Goal: Transaction & Acquisition: Purchase product/service

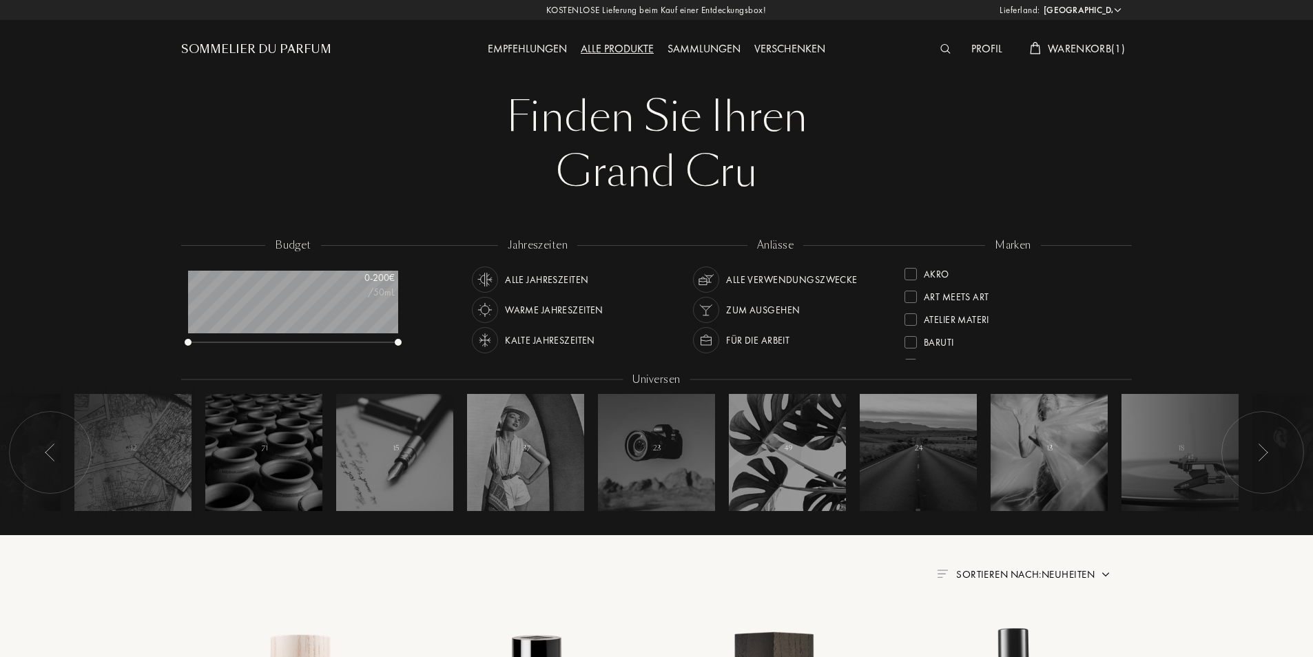
select select "CH"
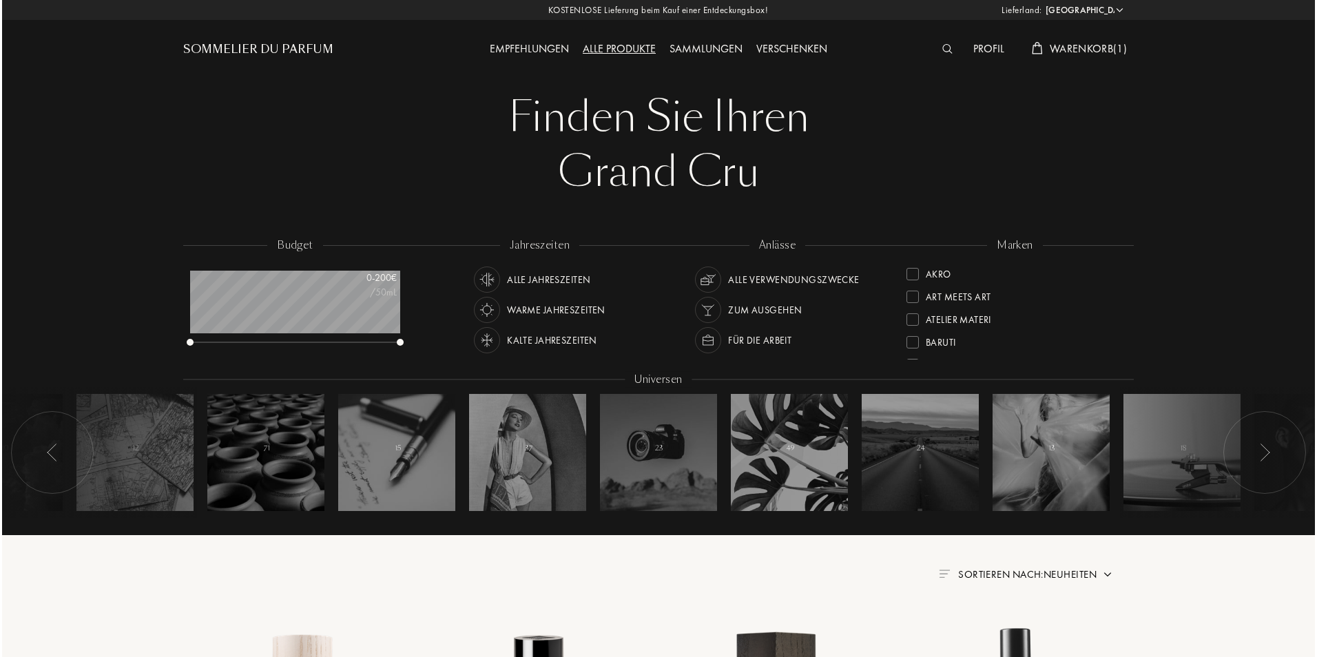
scroll to position [69, 210]
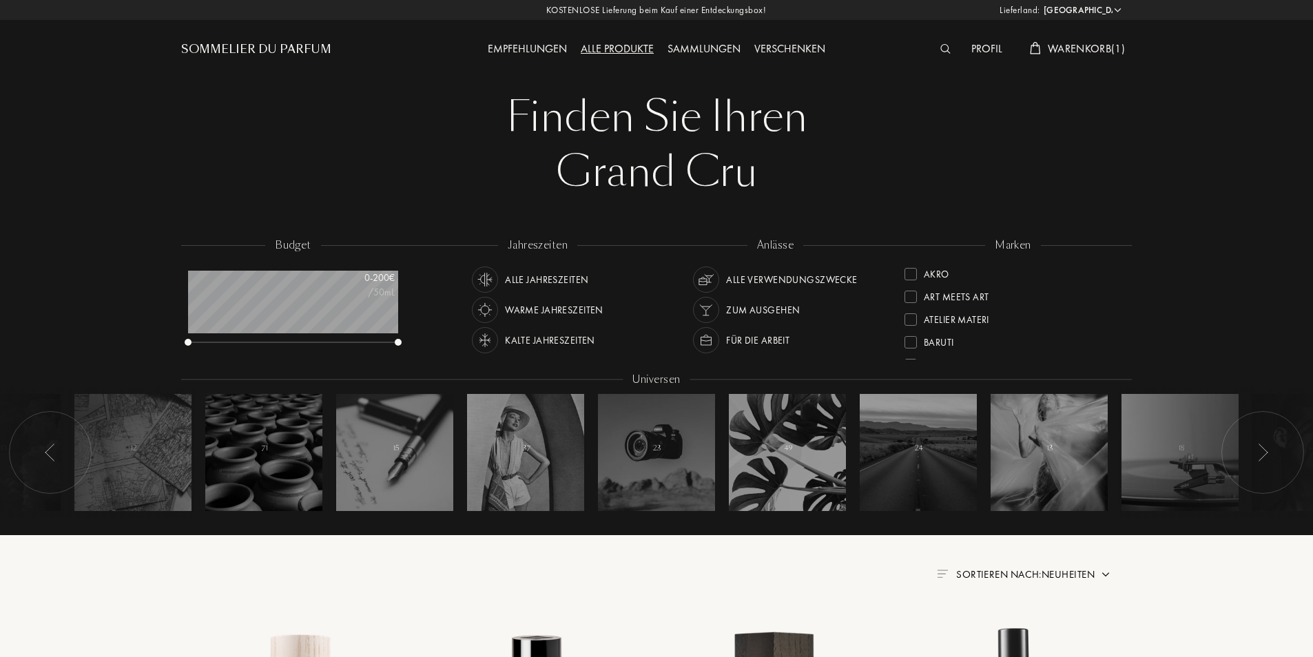
click at [1089, 50] on span "Warenkorb ( 1 )" at bounding box center [1086, 48] width 77 height 14
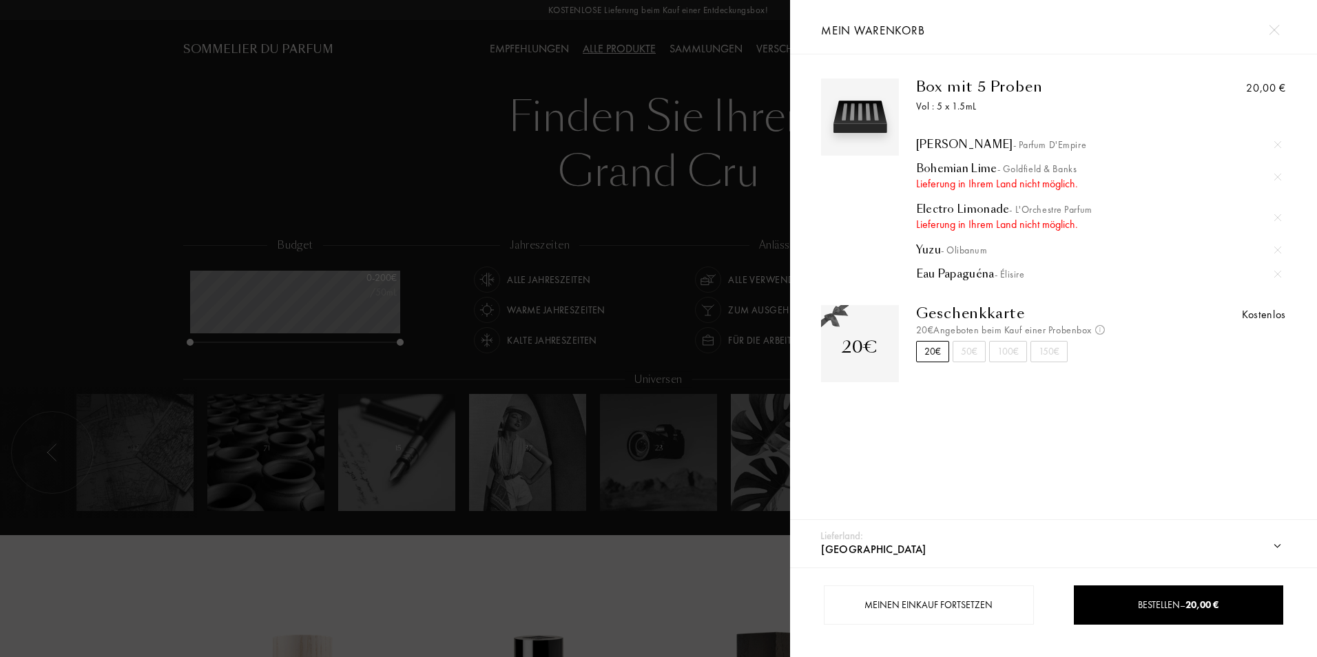
click at [930, 143] on div "Iskander - Parfum d'Empire" at bounding box center [1099, 145] width 366 height 14
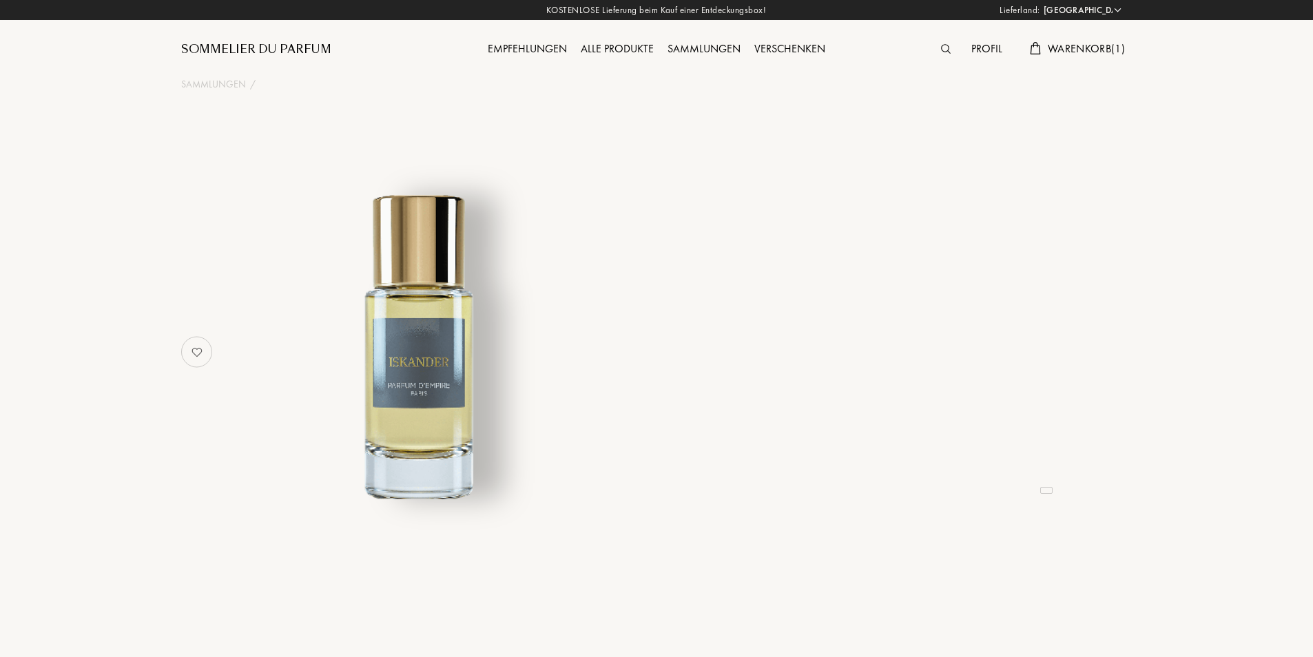
select select "CH"
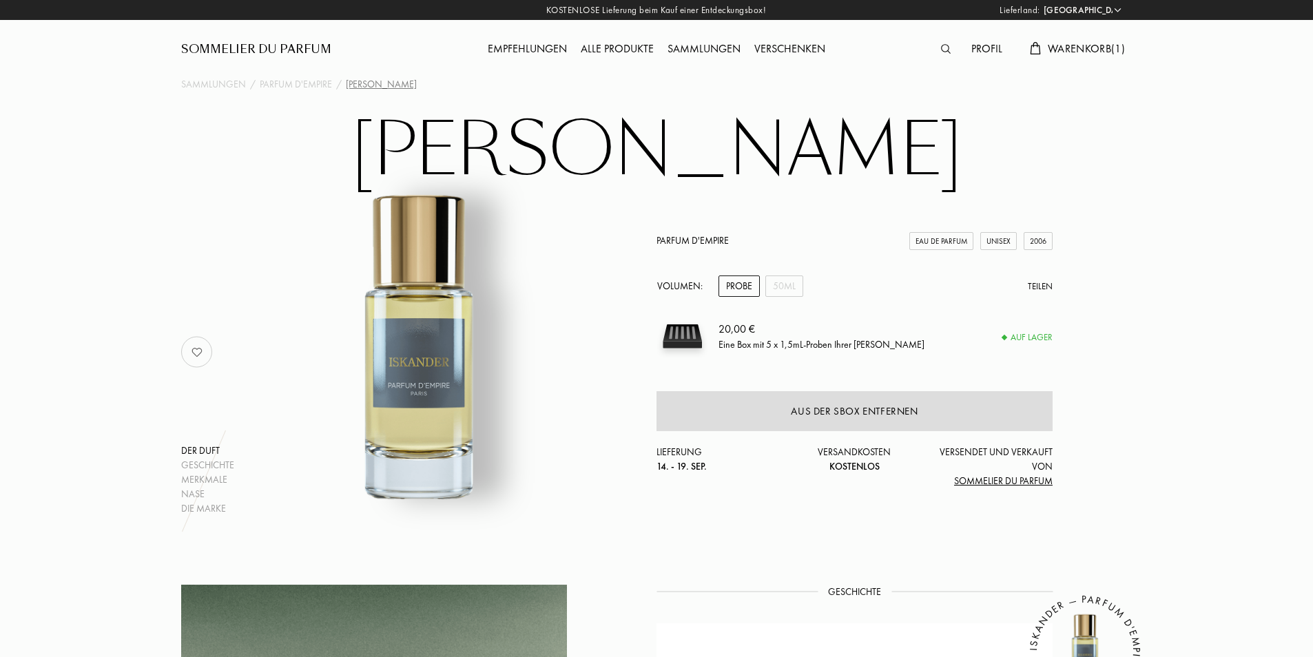
click at [1090, 47] on span "Warenkorb ( 1 )" at bounding box center [1086, 48] width 77 height 14
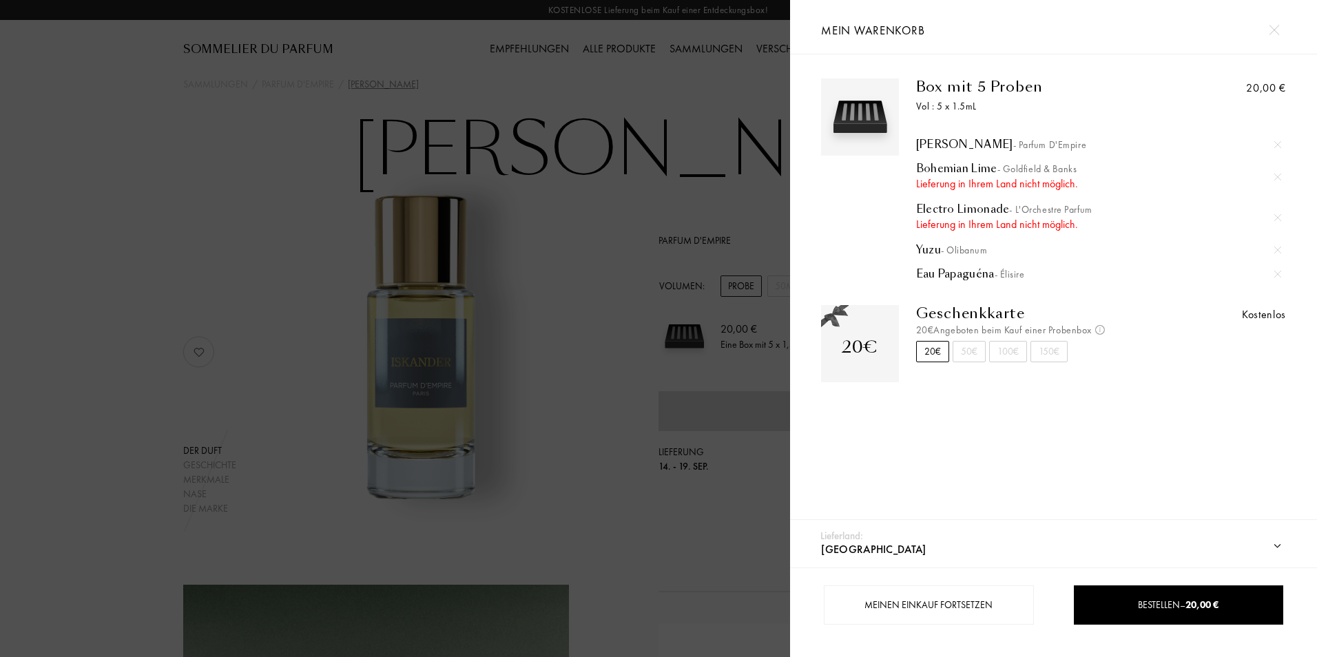
click at [930, 252] on div "Yuzu - Olibanum" at bounding box center [1099, 250] width 366 height 14
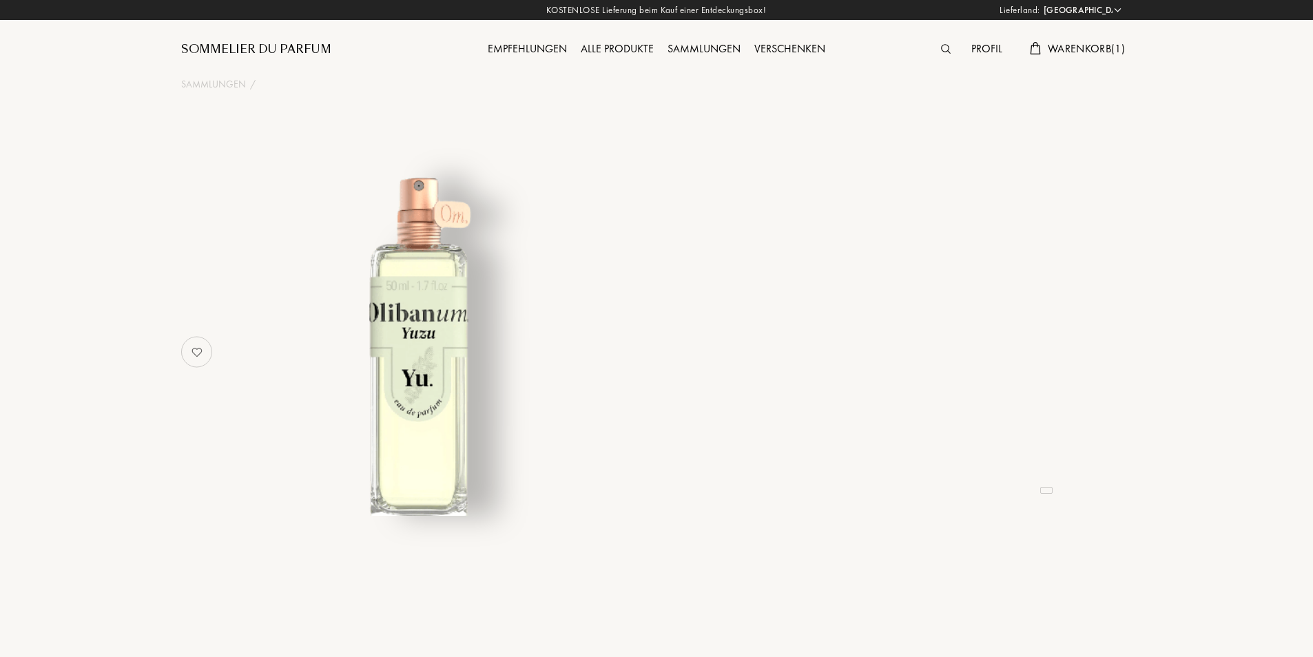
select select "CH"
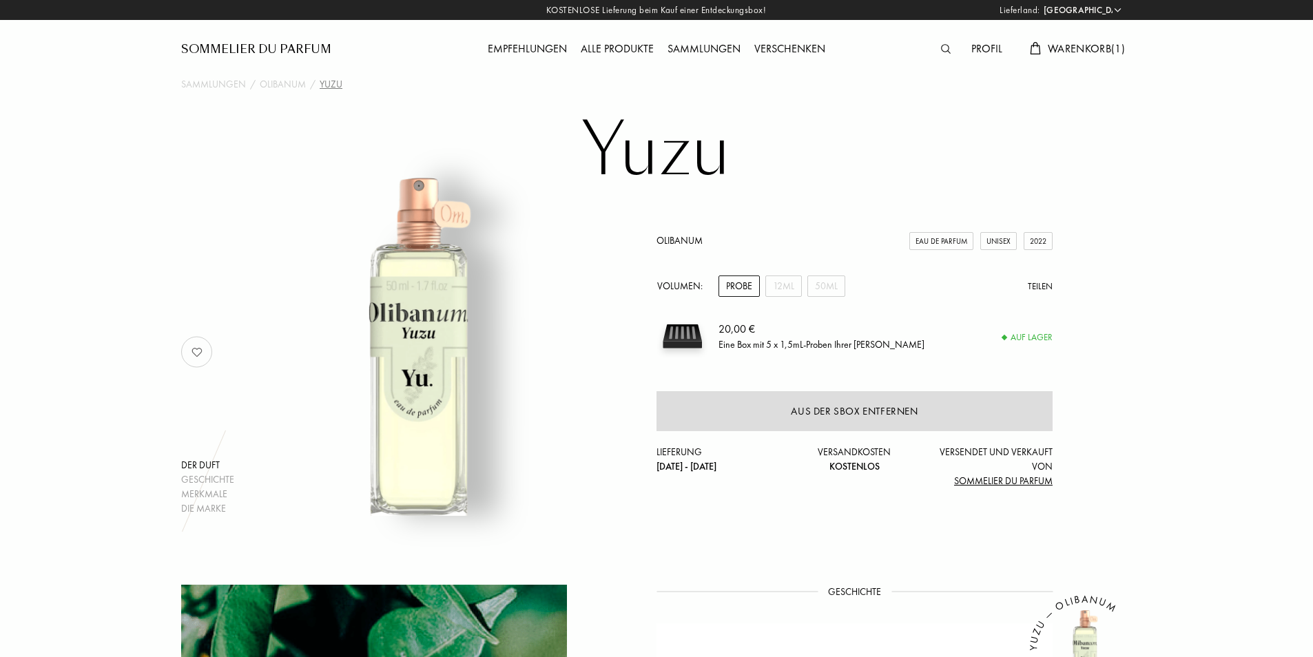
click at [1073, 50] on span "Warenkorb ( 1 )" at bounding box center [1086, 48] width 77 height 14
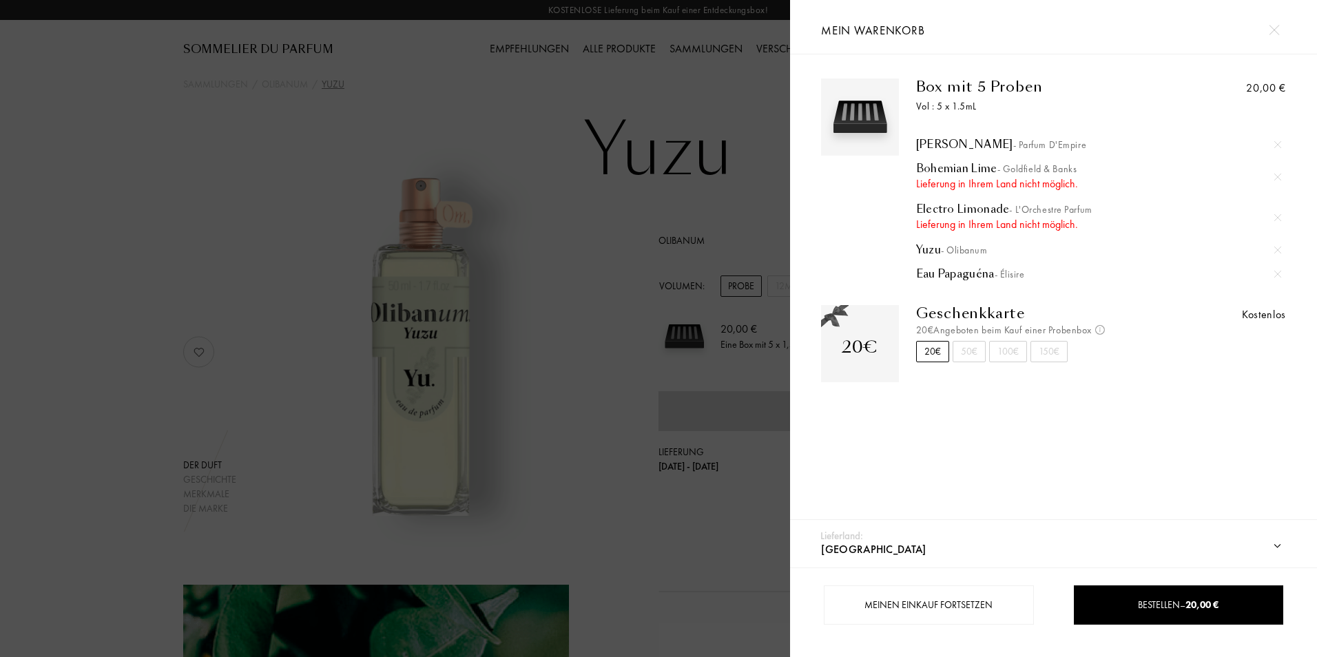
click at [947, 271] on div "Eau Papaguéna - Élisire" at bounding box center [1099, 274] width 366 height 14
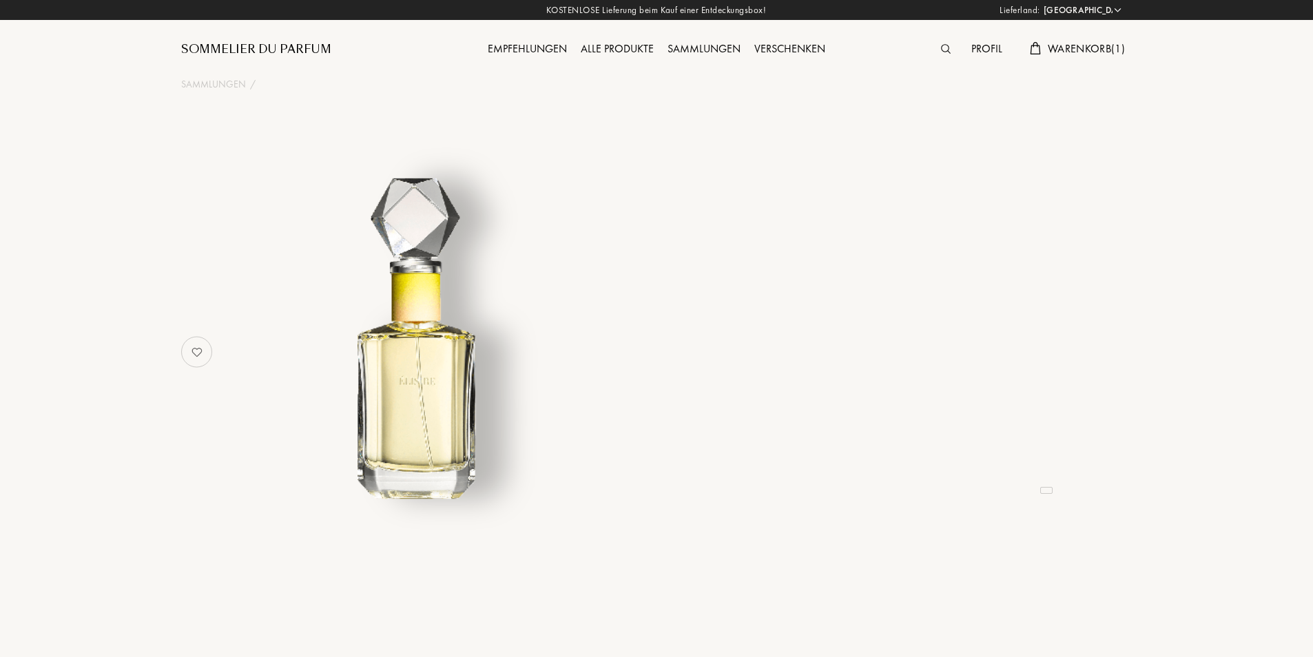
select select "CH"
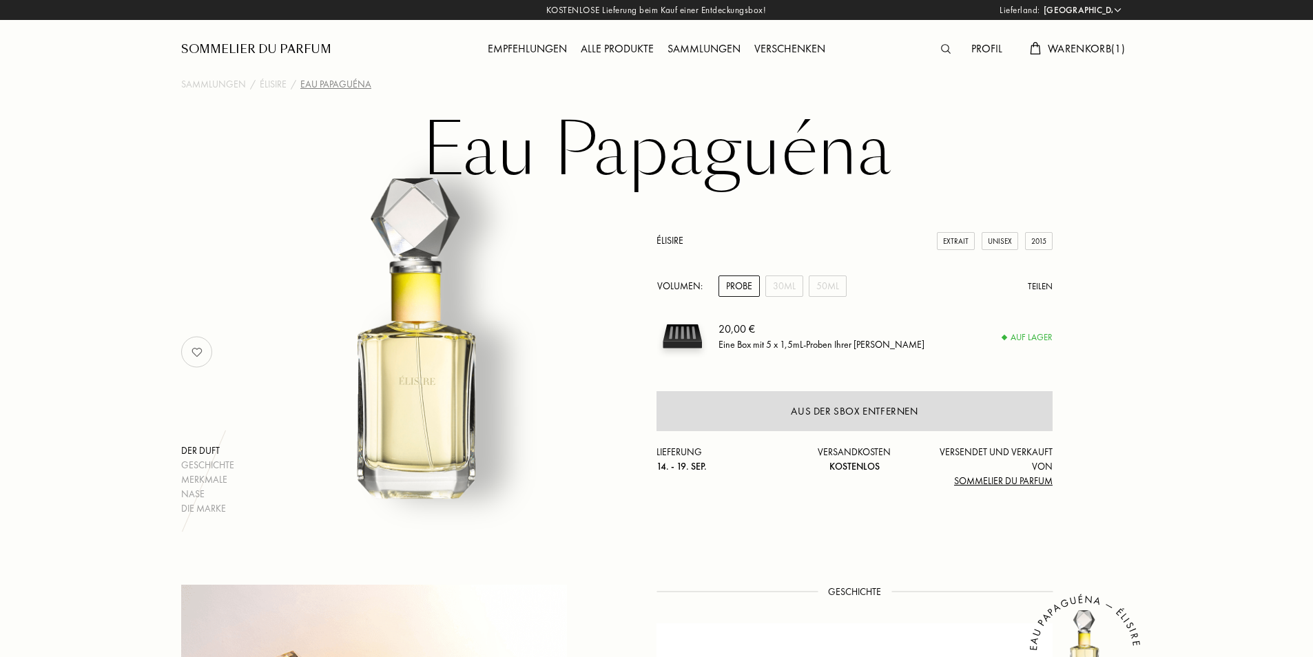
click at [1089, 49] on span "Warenkorb ( 1 )" at bounding box center [1086, 48] width 77 height 14
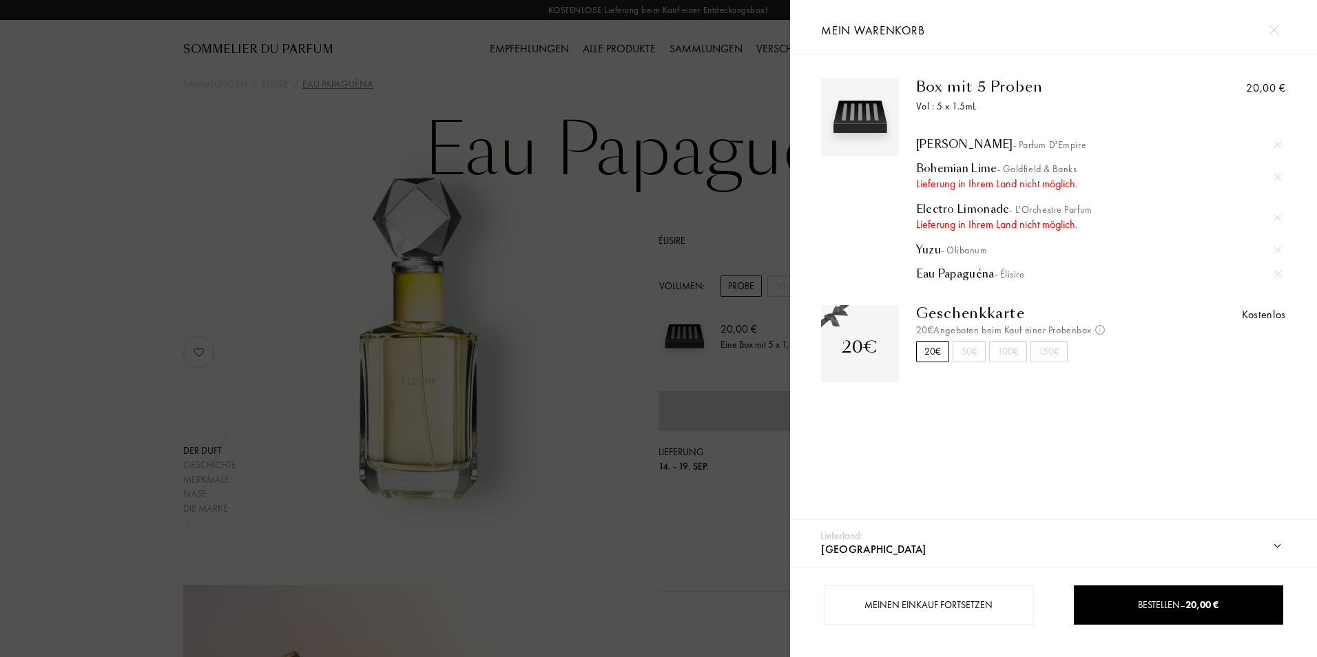
click at [1274, 218] on img at bounding box center [1277, 217] width 7 height 7
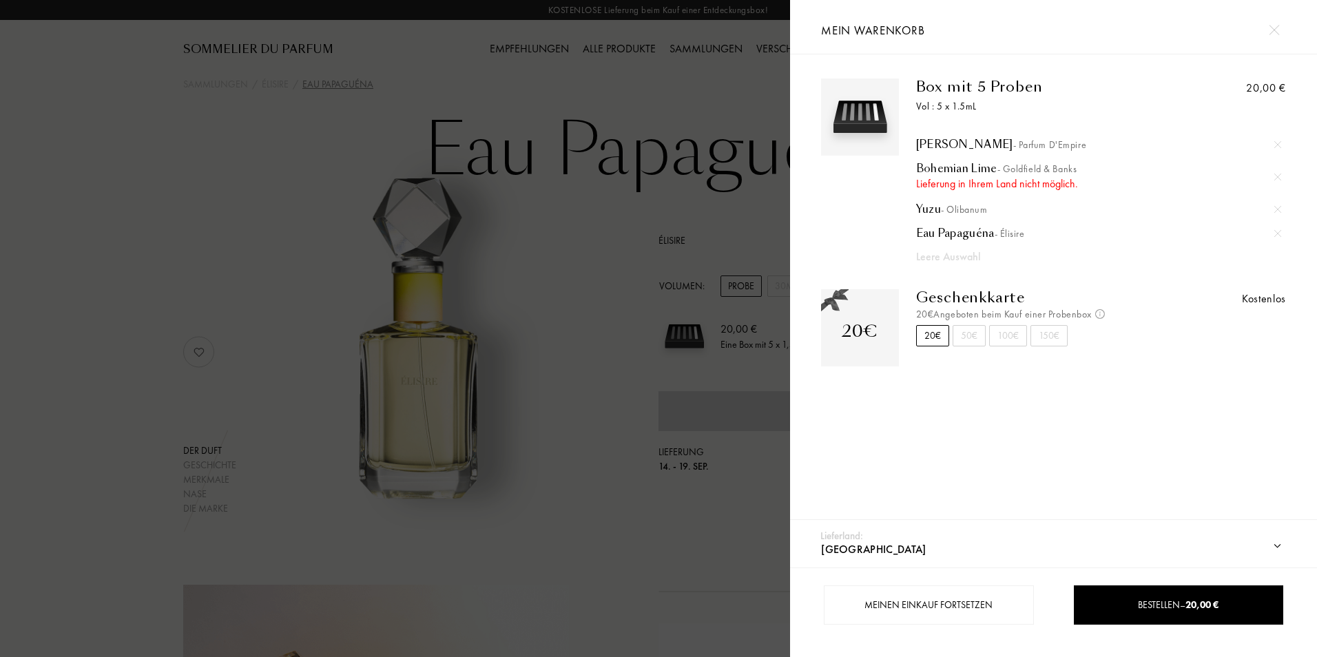
click at [1274, 175] on img at bounding box center [1277, 177] width 7 height 7
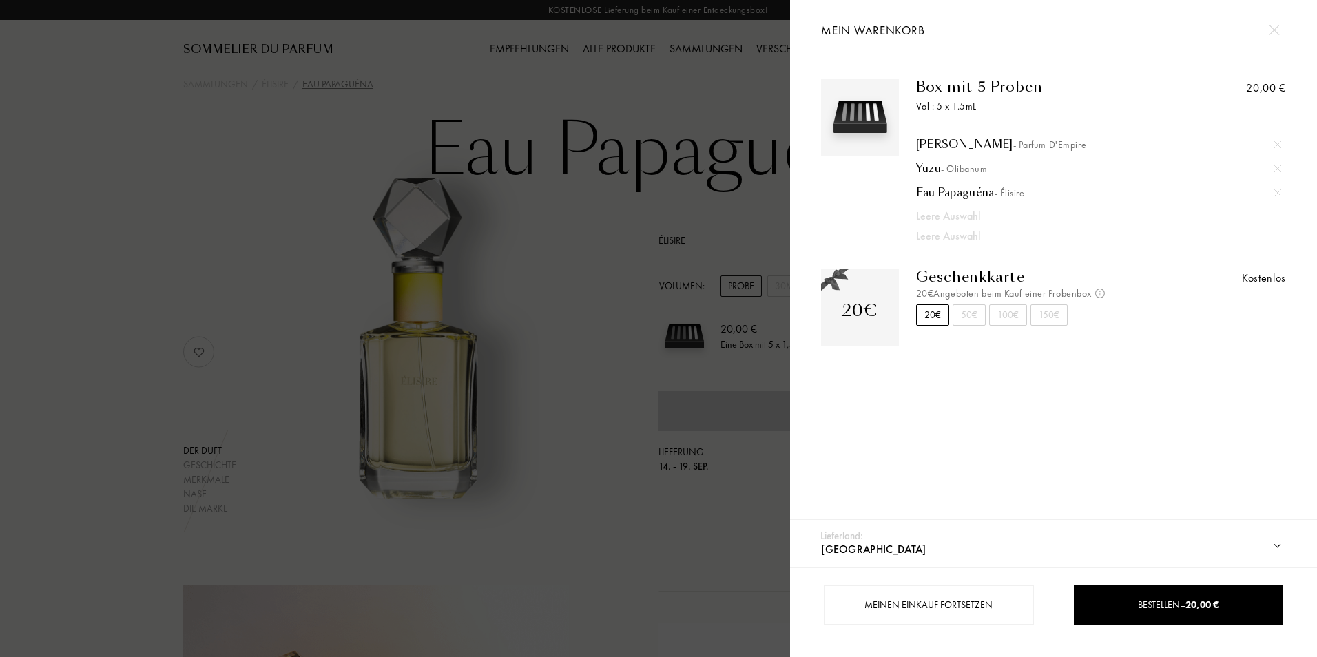
click at [553, 274] on div at bounding box center [395, 328] width 790 height 657
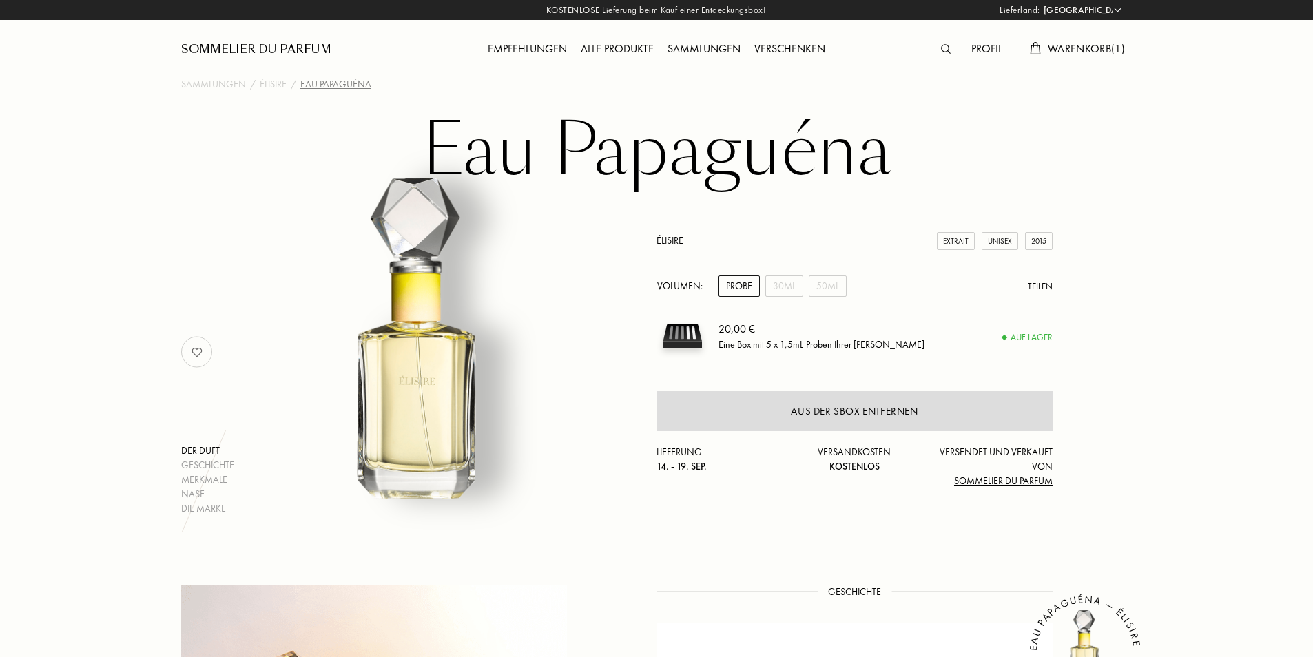
click at [723, 48] on div "Sammlungen" at bounding box center [704, 50] width 87 height 18
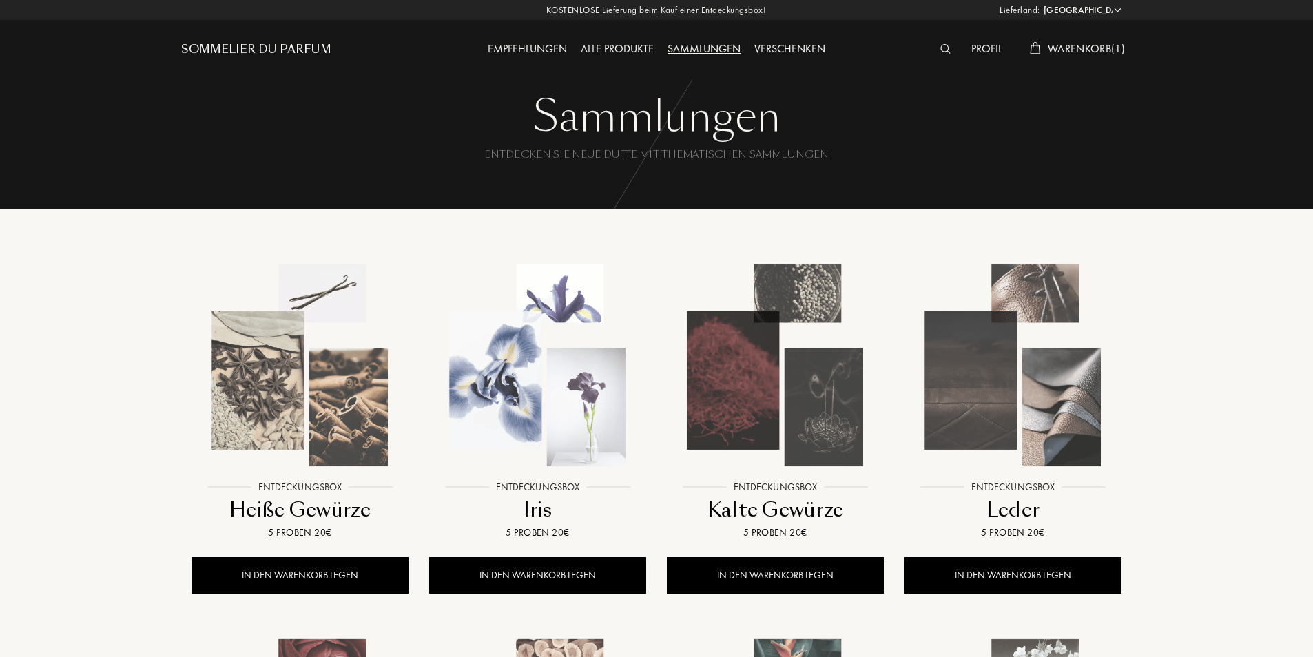
select select "CH"
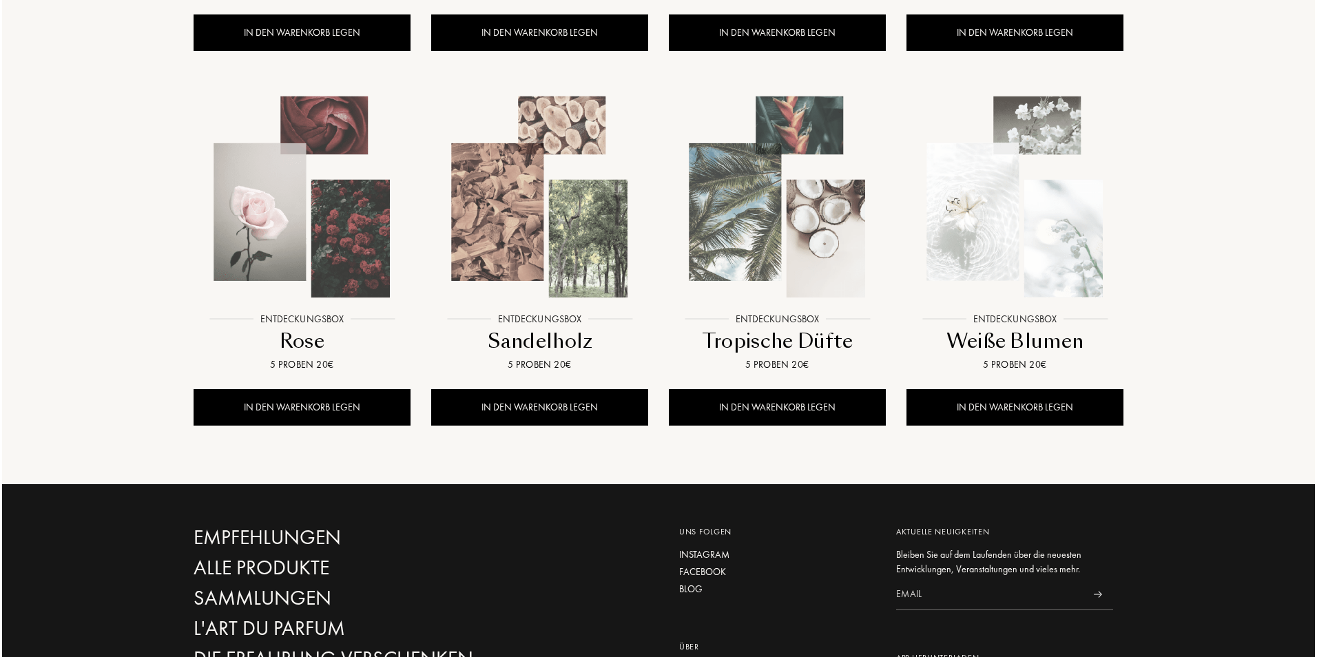
scroll to position [541, 0]
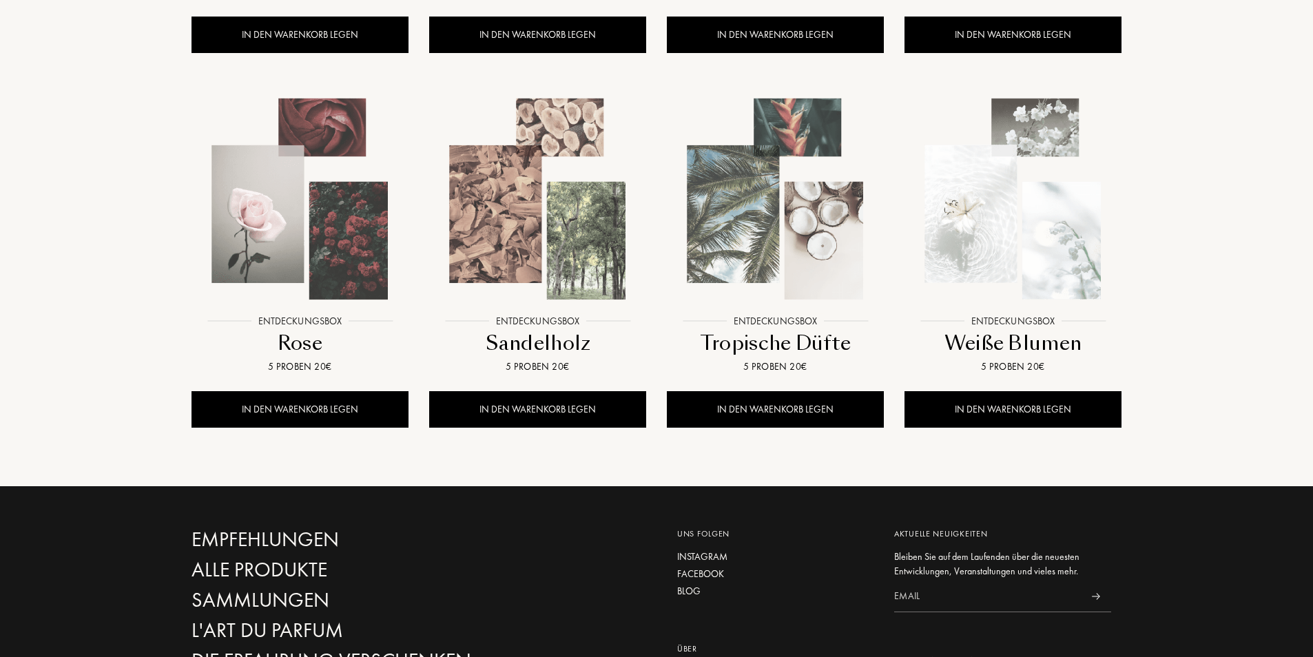
click at [1060, 232] on img at bounding box center [1013, 199] width 214 height 214
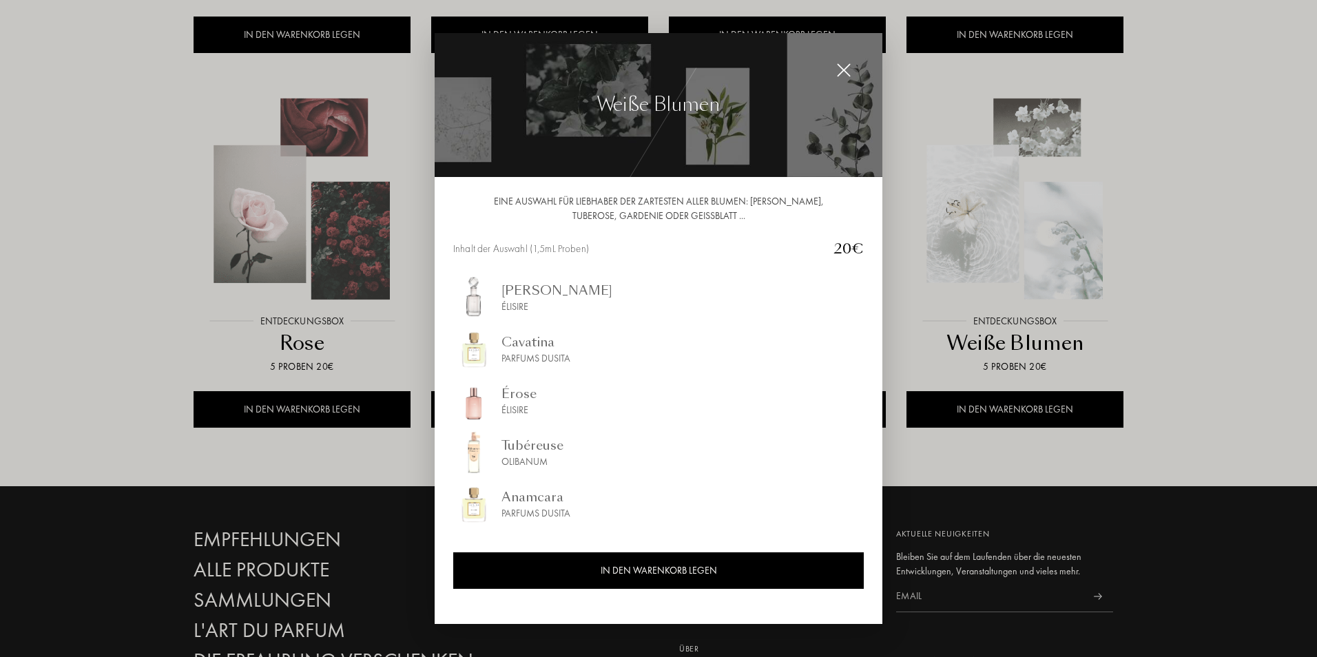
click at [562, 293] on div "[PERSON_NAME]" at bounding box center [556, 290] width 111 height 19
click at [523, 496] on div "Anamcara" at bounding box center [535, 497] width 69 height 19
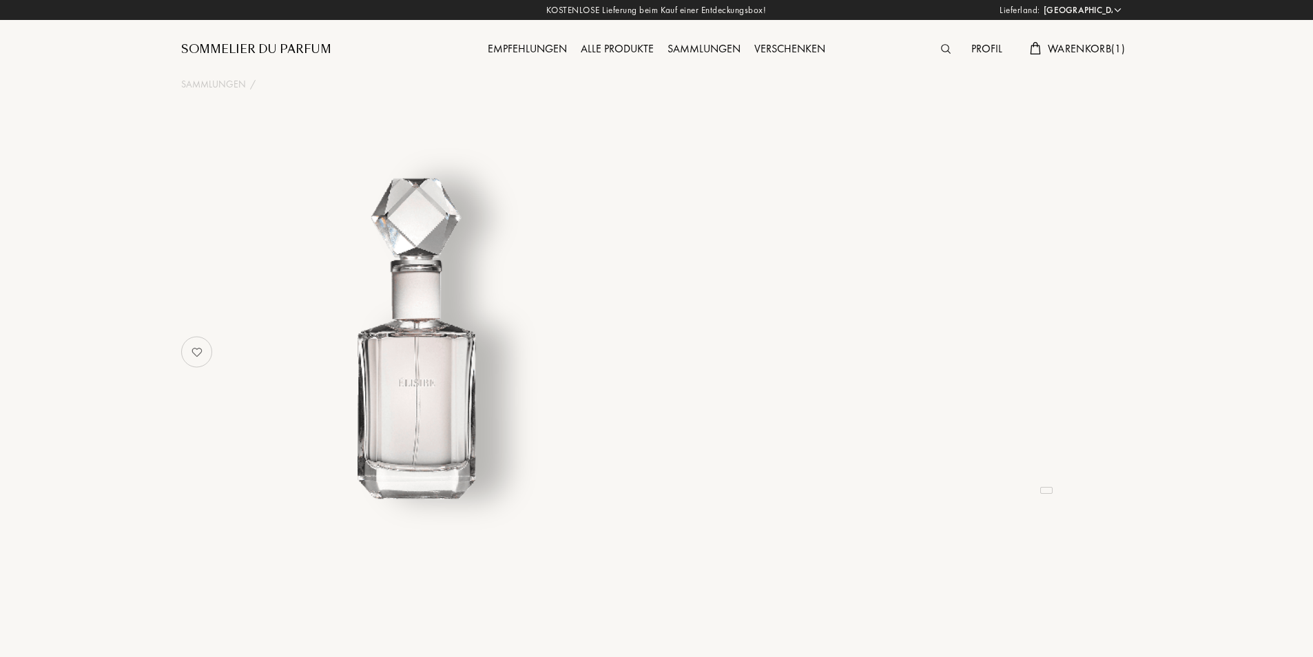
select select "CH"
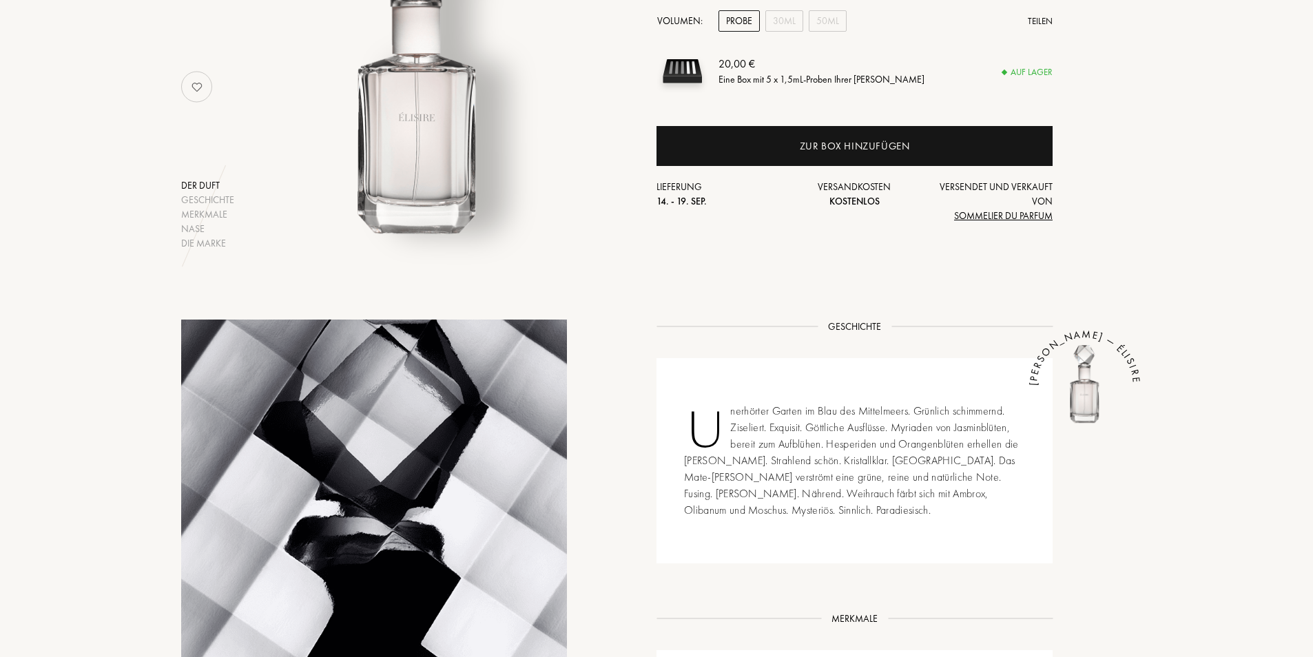
scroll to position [253, 0]
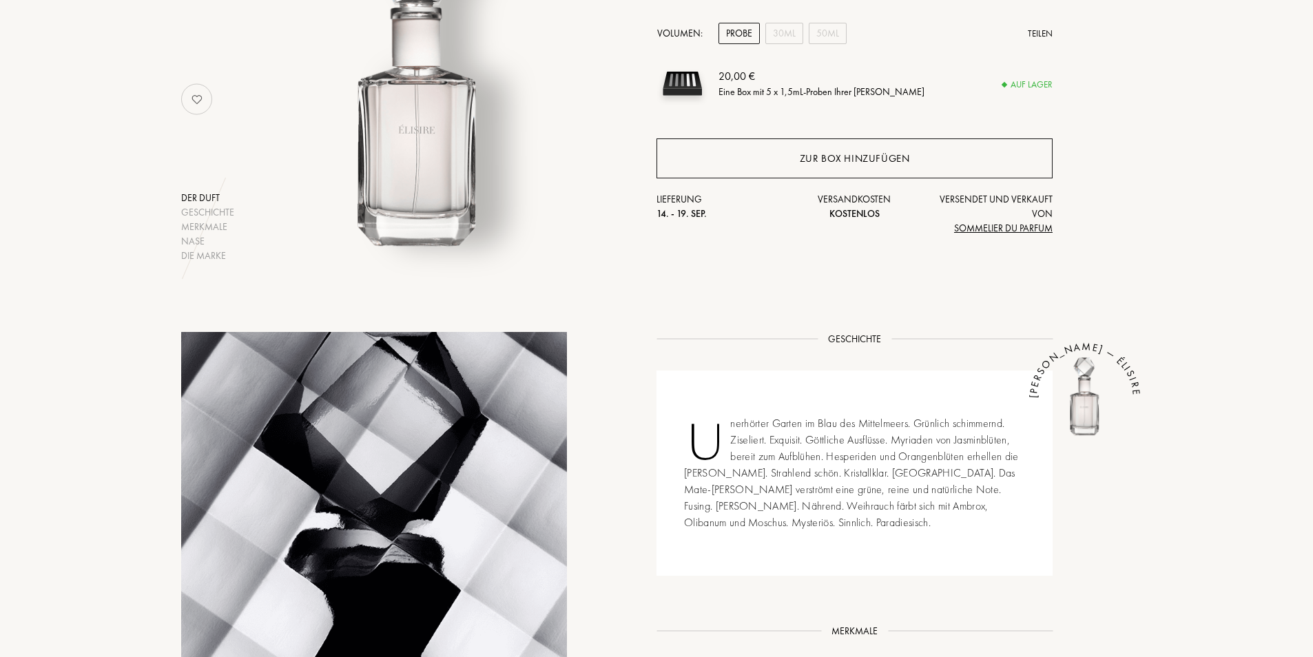
click at [827, 158] on div "Zur Box hinzufügen" at bounding box center [855, 159] width 110 height 16
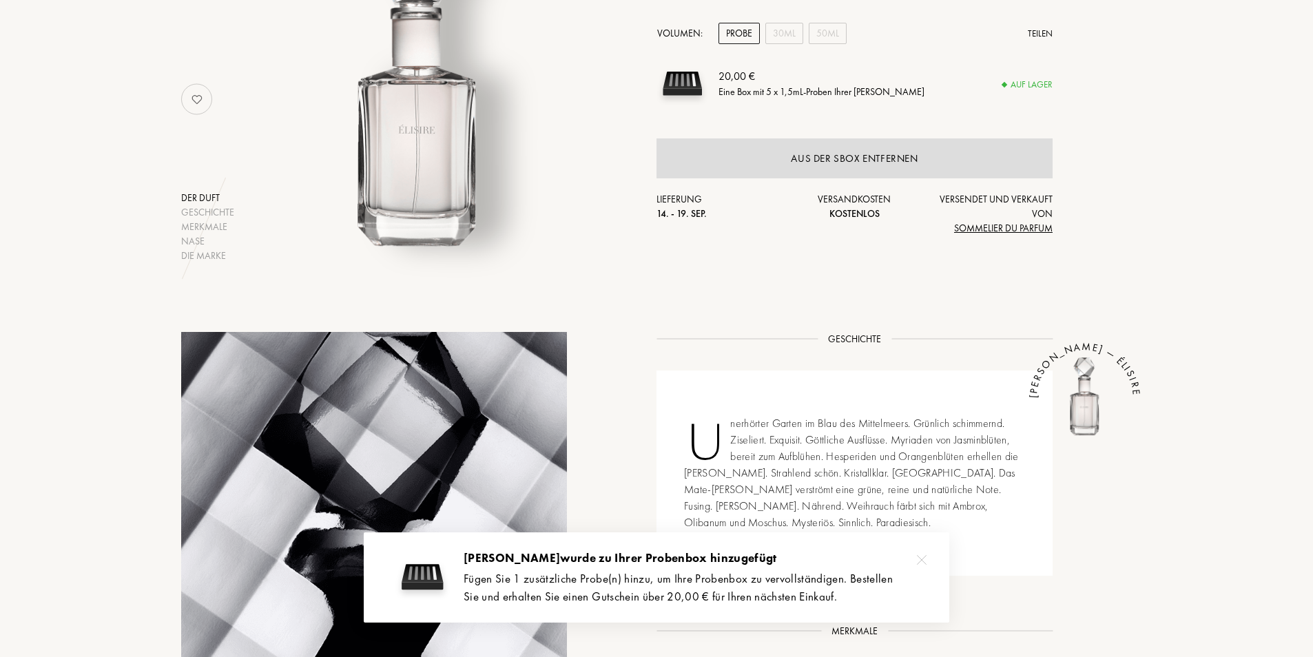
scroll to position [0, 0]
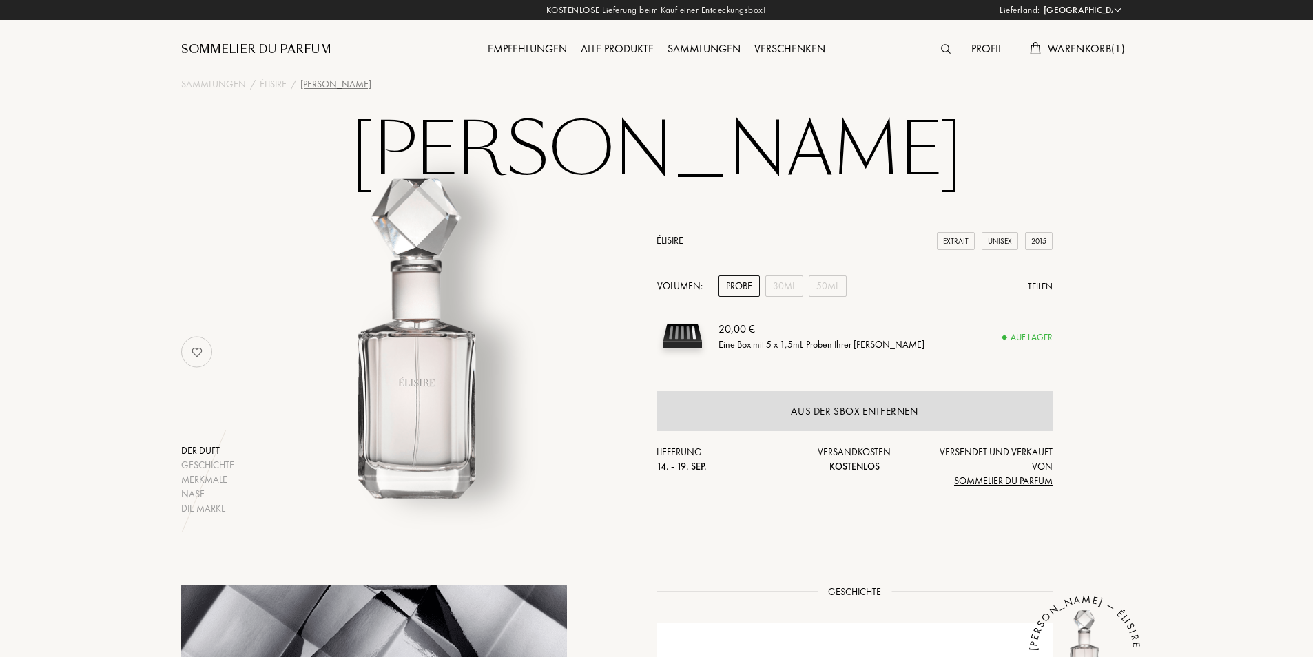
click at [987, 50] on div "Profil" at bounding box center [986, 50] width 45 height 18
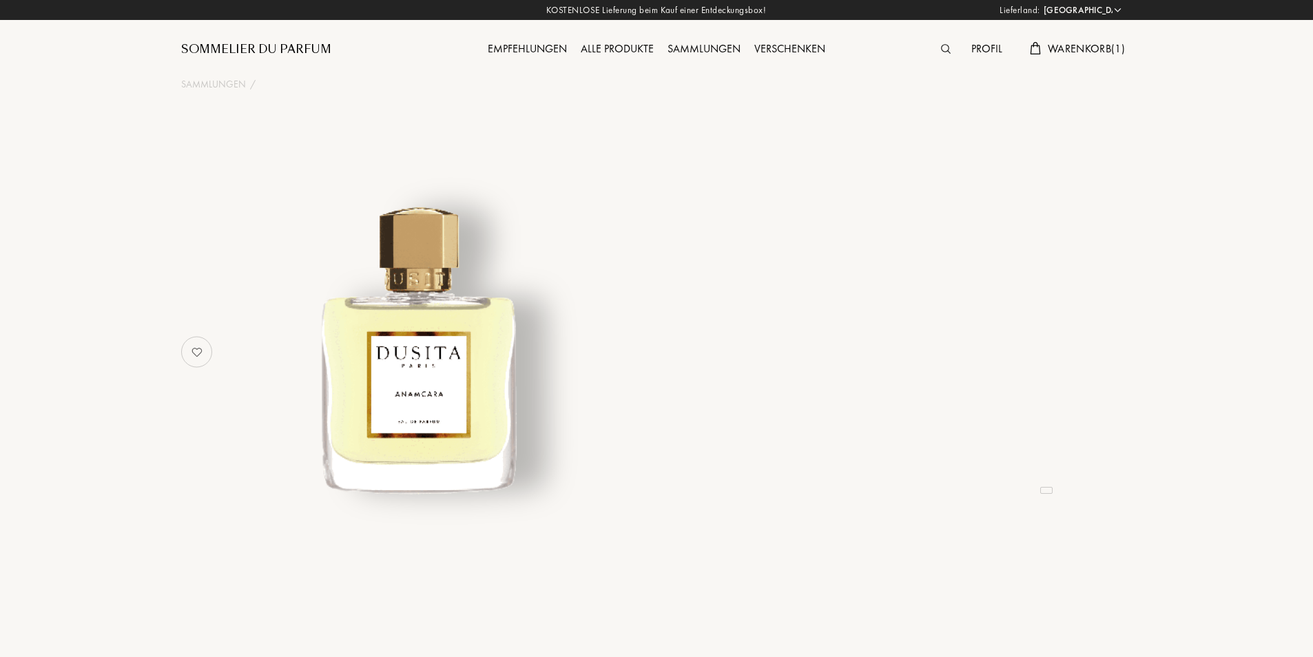
select select "CH"
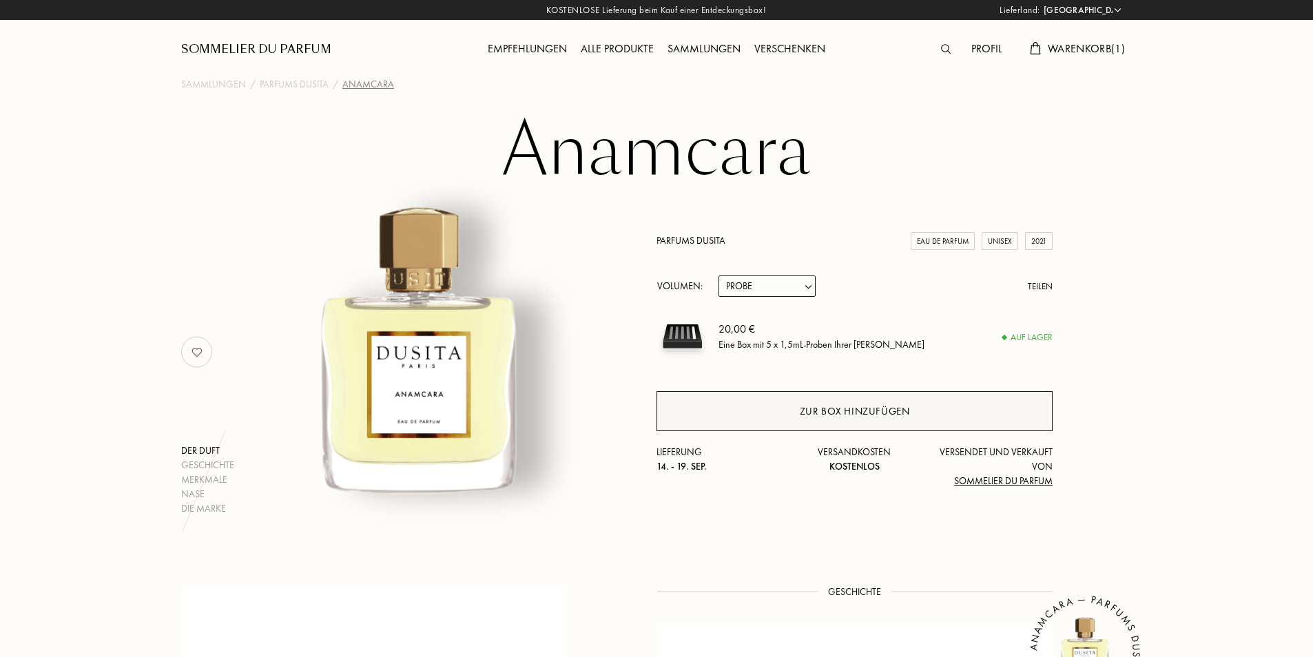
click at [888, 415] on div "Zur Box hinzufügen" at bounding box center [855, 412] width 110 height 16
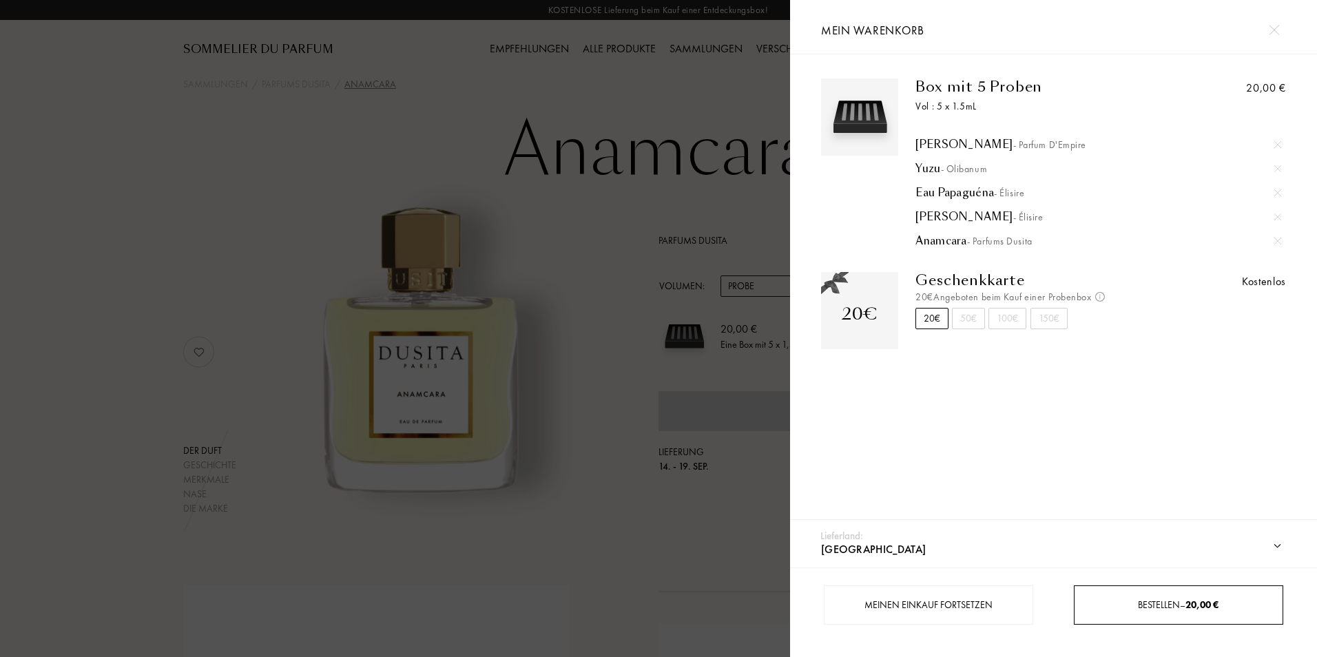
click at [1115, 607] on div "Bestellen – 20,00 €" at bounding box center [1179, 605] width 208 height 14
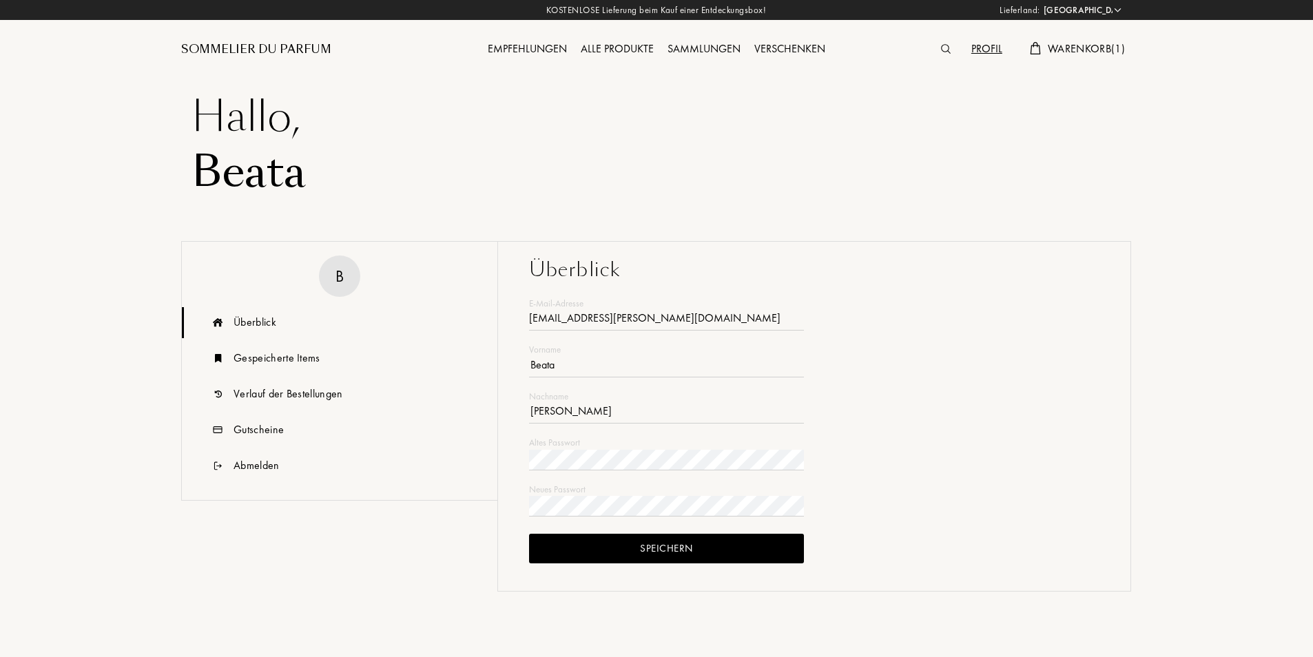
select select "CH"
click at [299, 388] on div "Verlauf der Bestellungen" at bounding box center [289, 394] width 110 height 17
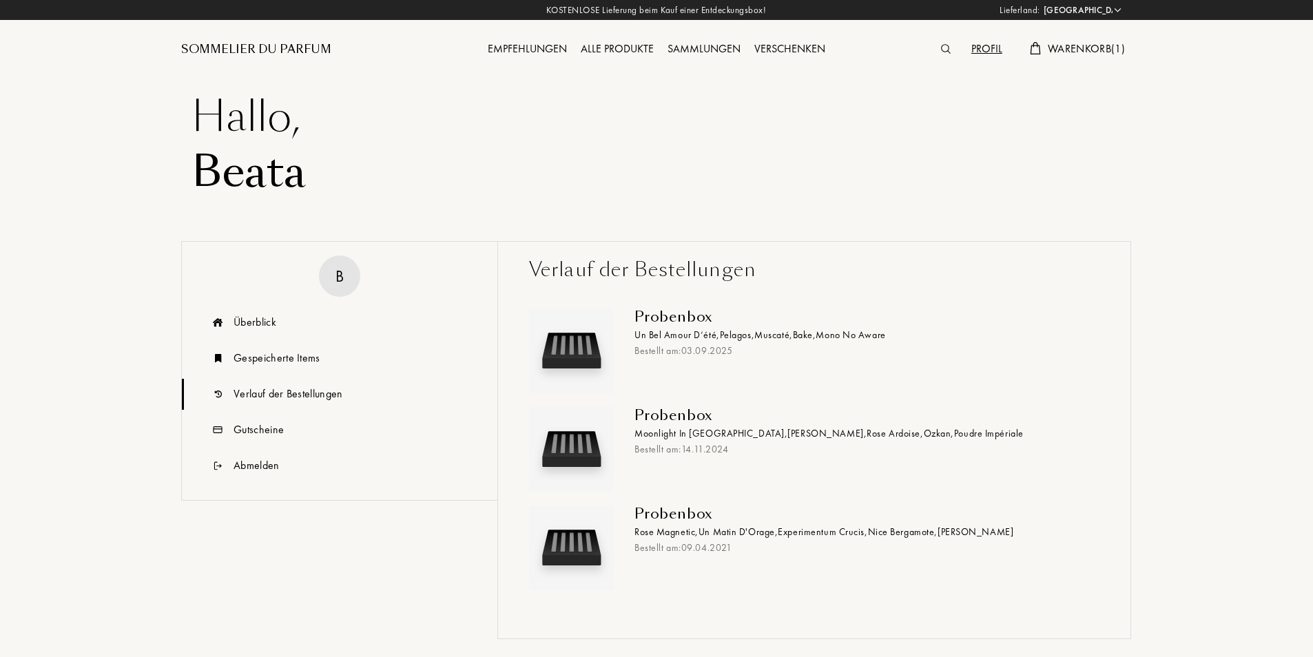
click at [697, 334] on span "Un Bel Amour D’été ," at bounding box center [676, 335] width 85 height 12
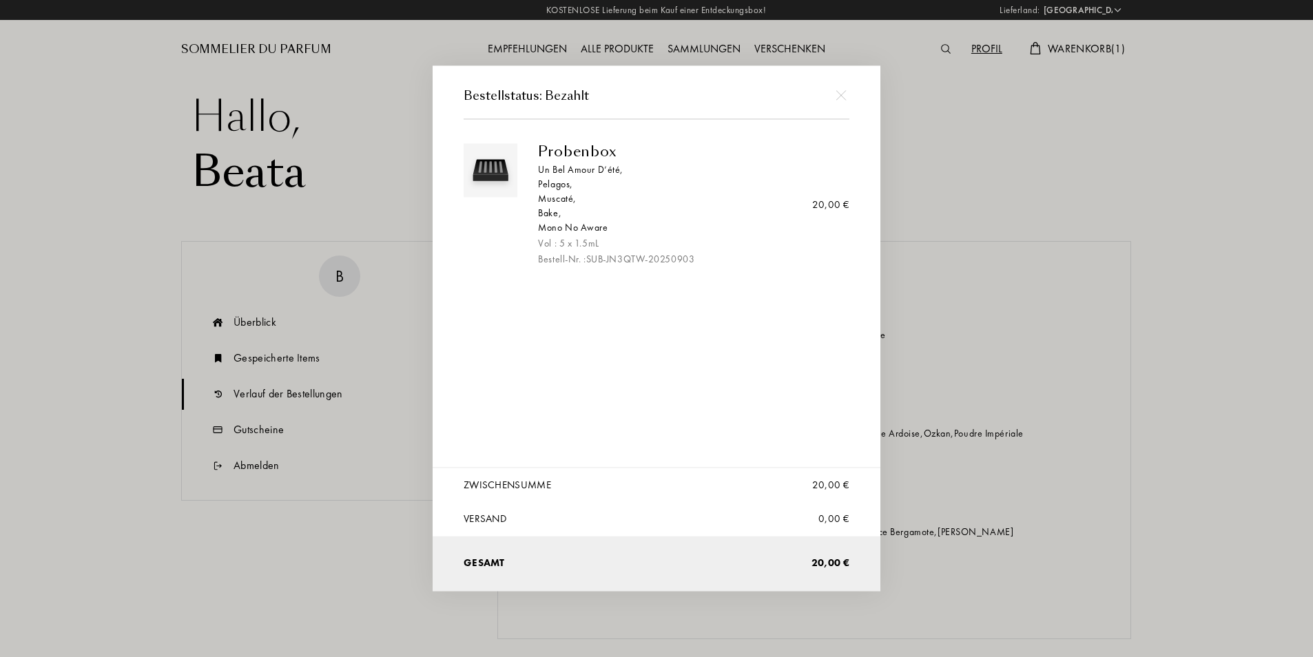
click at [846, 90] on div at bounding box center [840, 94] width 31 height 31
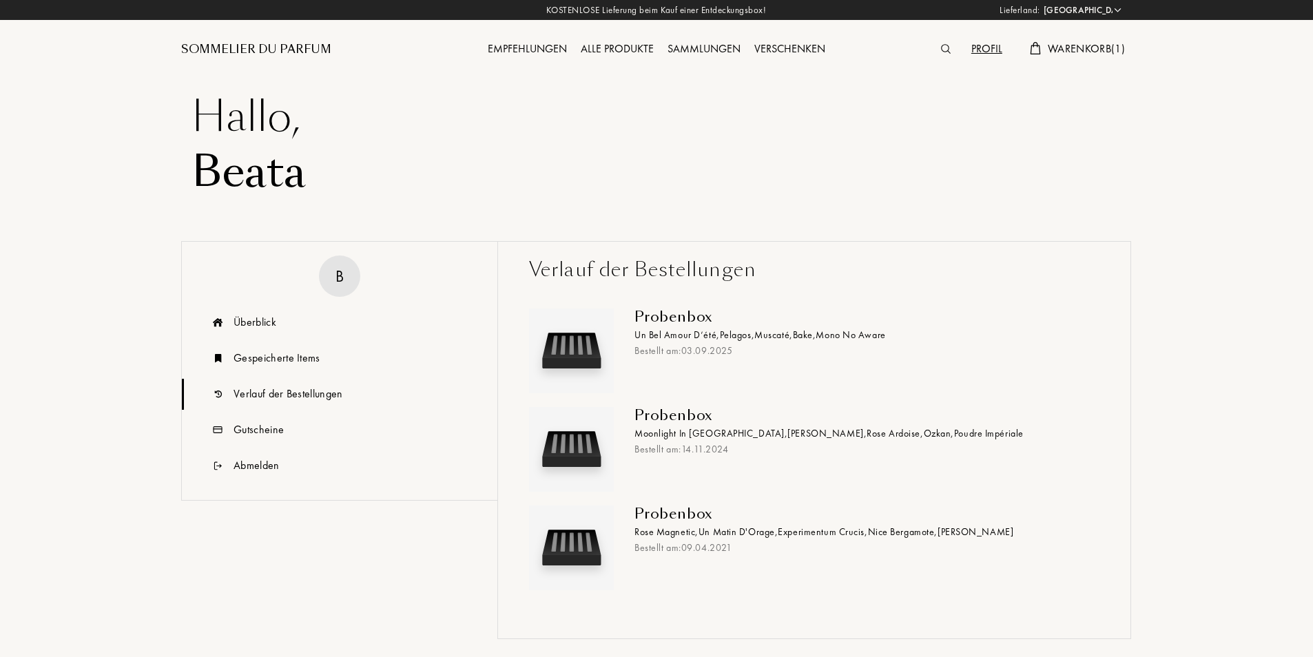
click at [941, 49] on img at bounding box center [946, 49] width 10 height 10
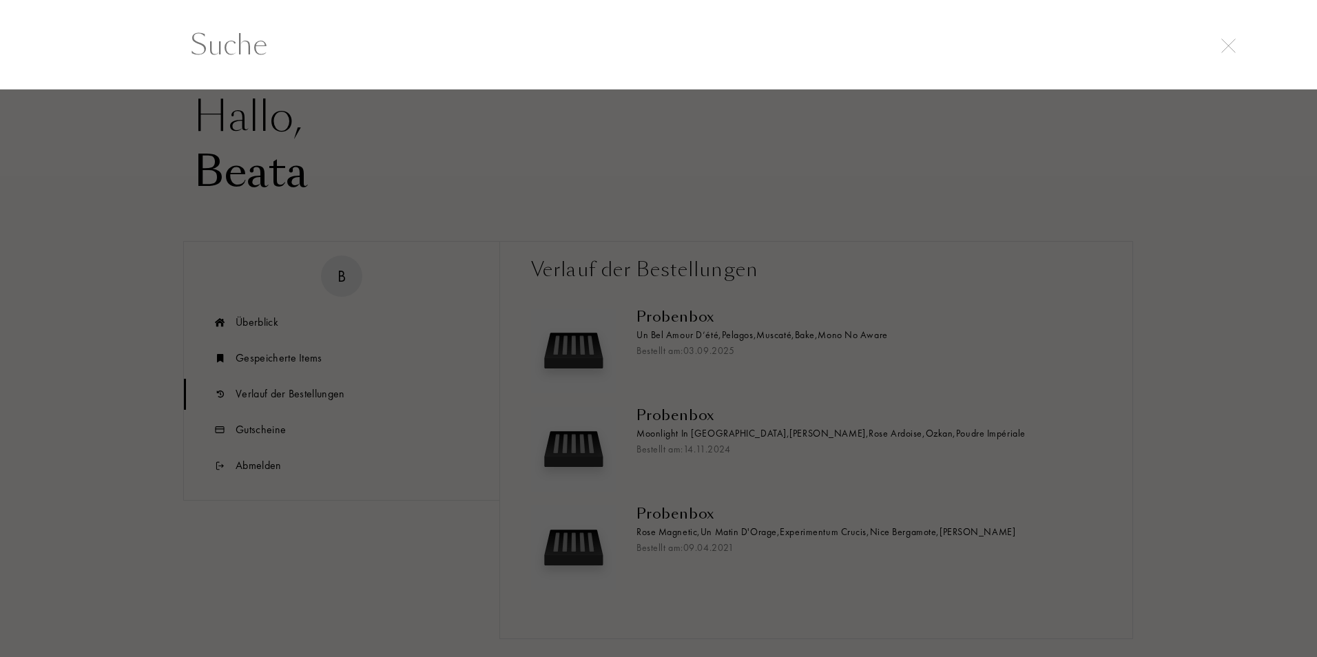
scroll to position [1, 0]
paste input "Iskander - Parfum d'Empire"
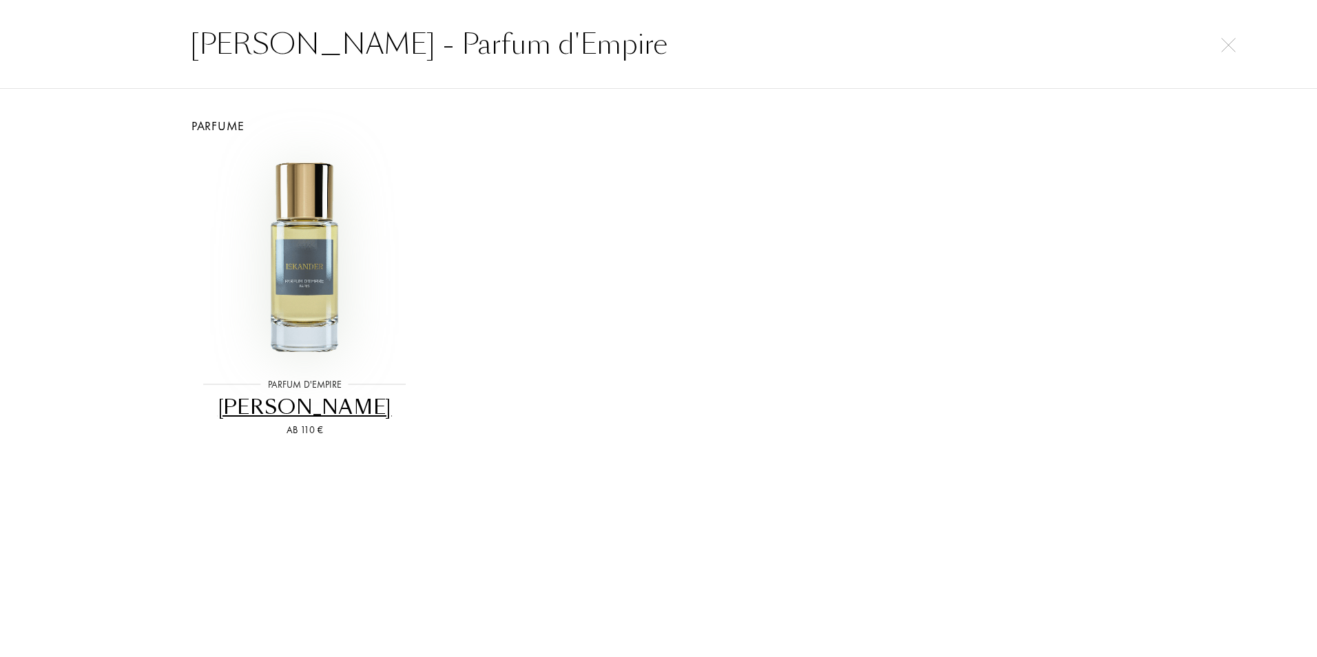
type input "Iskander - Parfum d'Empire"
click at [302, 309] on img at bounding box center [304, 256] width 212 height 212
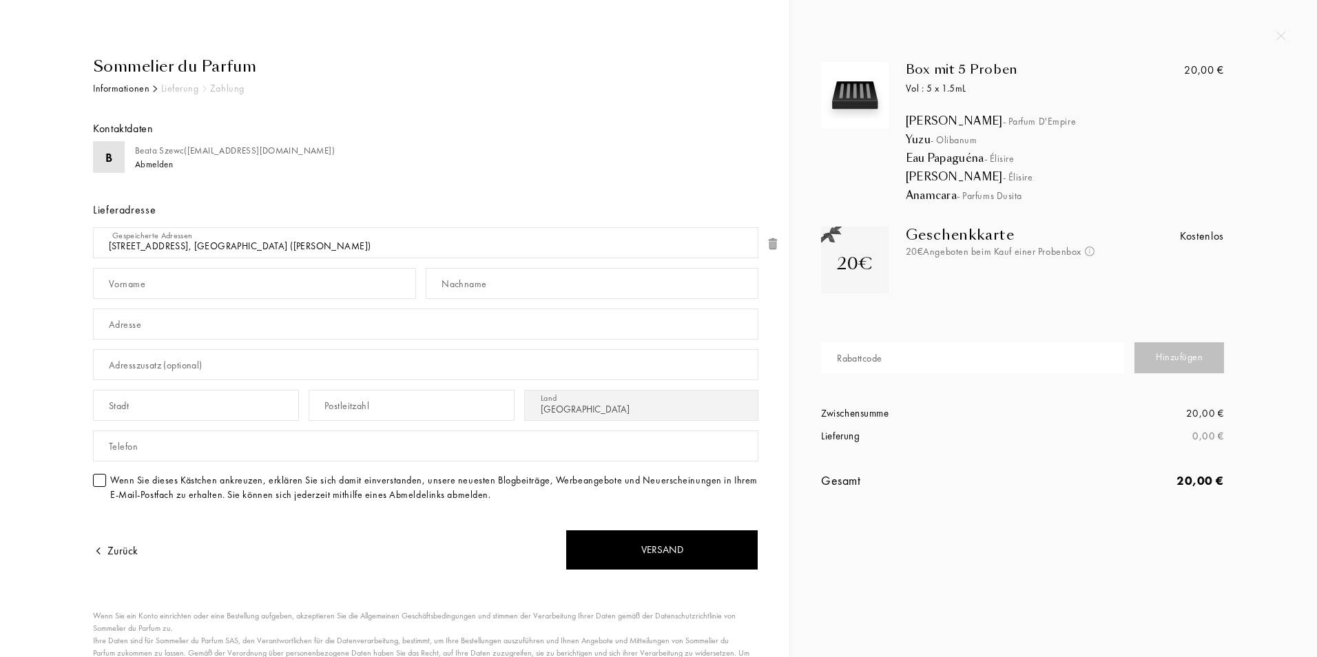
select select "CH"
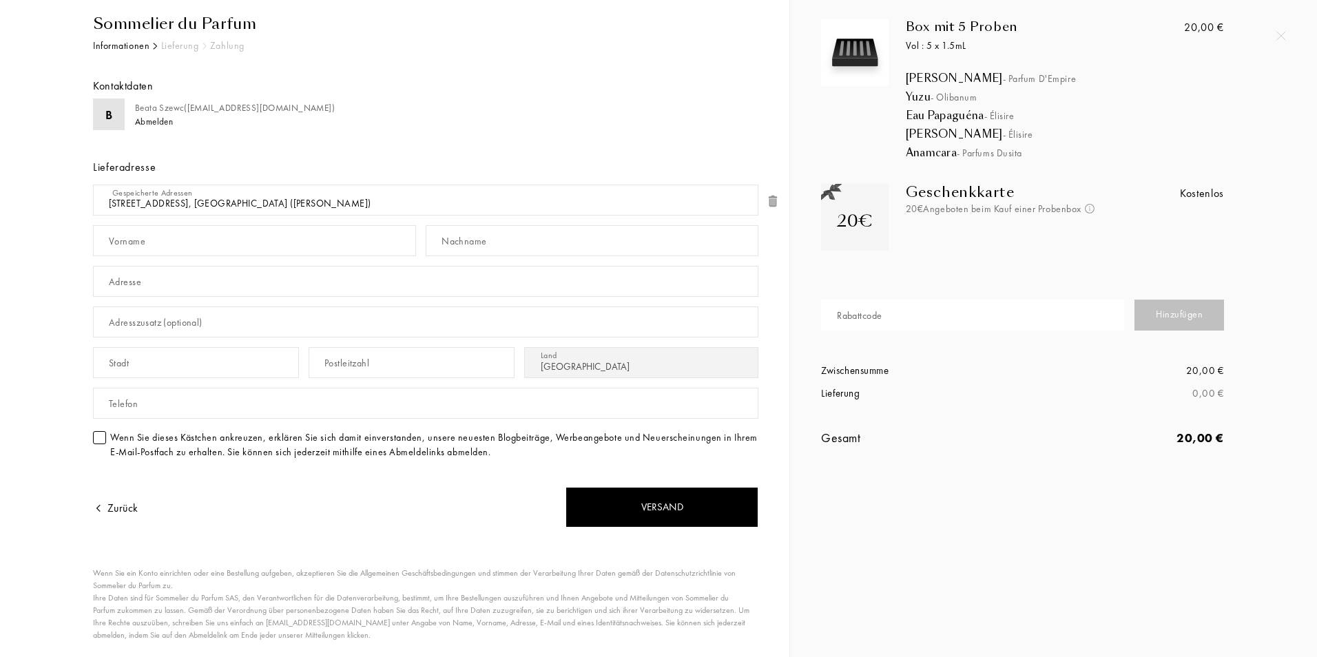
scroll to position [82, 0]
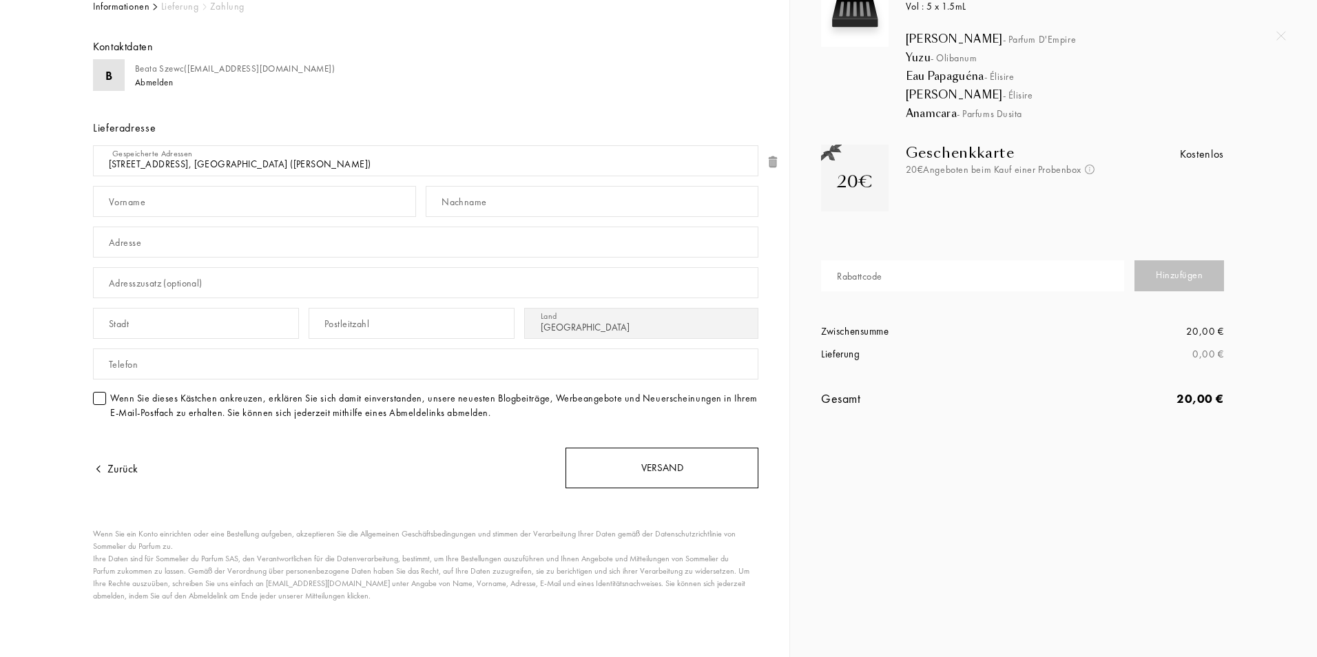
click at [619, 466] on div "Versand" at bounding box center [662, 468] width 193 height 41
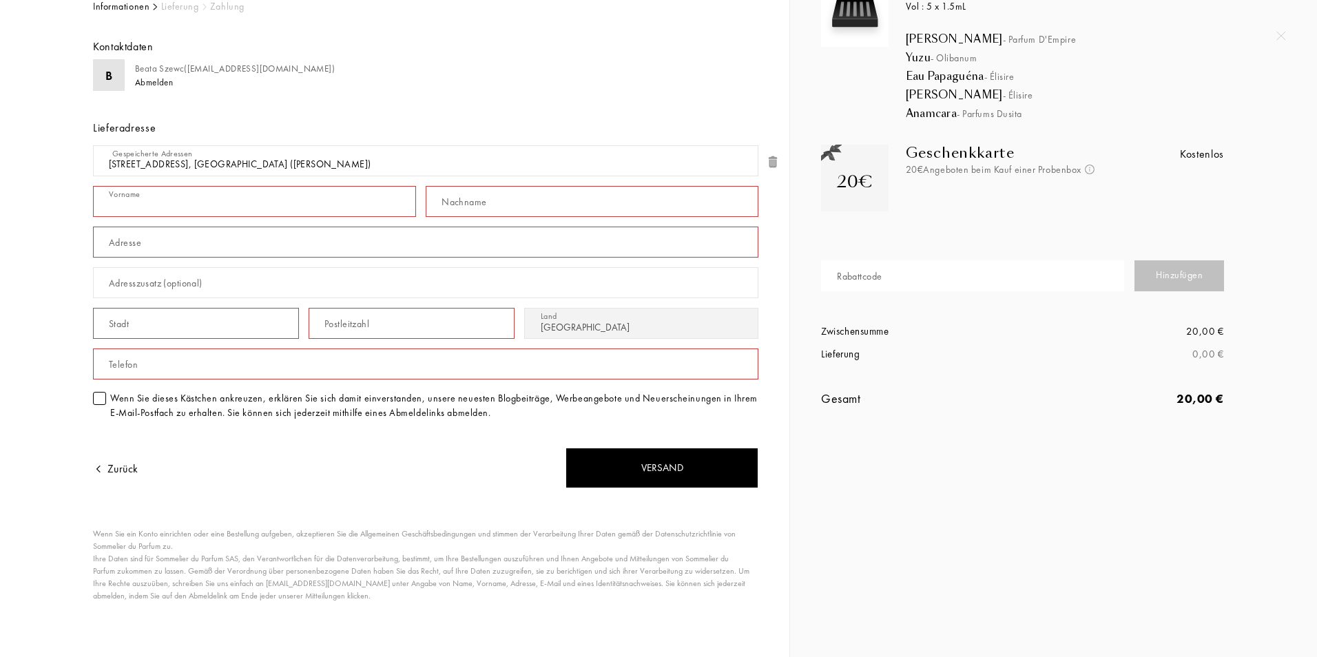
click at [208, 197] on input "text" at bounding box center [254, 201] width 323 height 31
type input "Beata"
type input "Szewc"
click at [189, 242] on input "text" at bounding box center [425, 242] width 665 height 31
type input "Eichbühlstrasse 53"
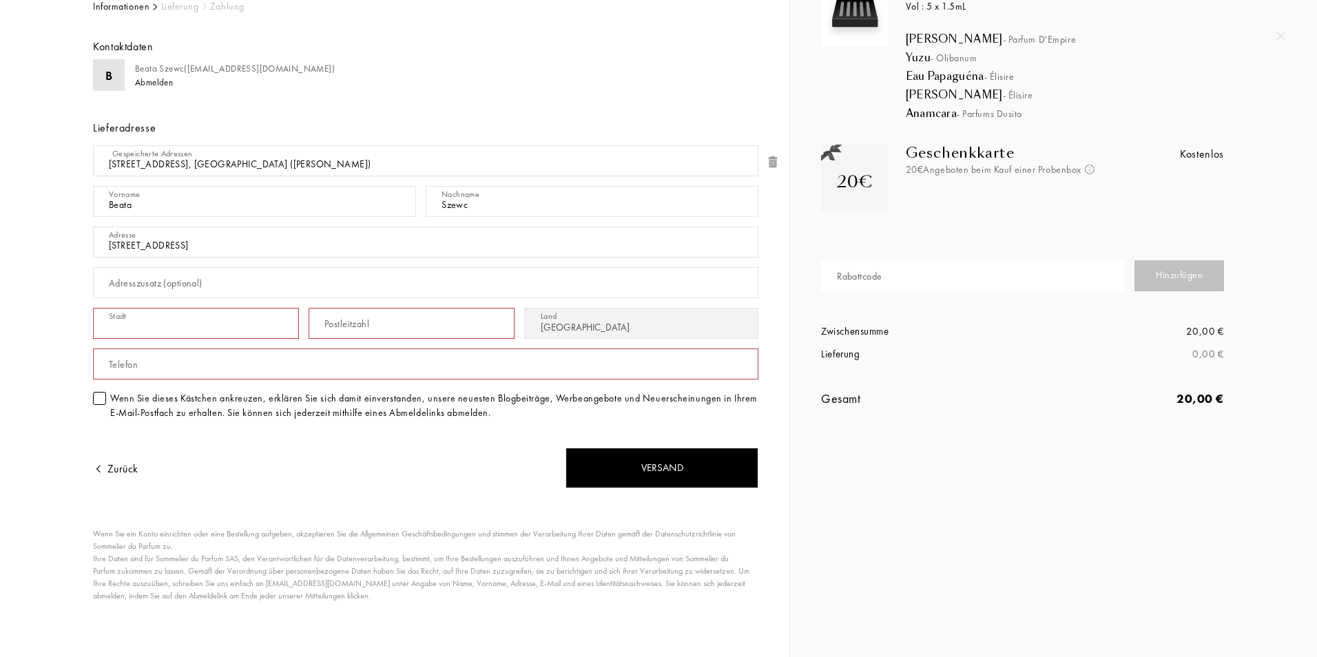
click at [138, 328] on input "text" at bounding box center [196, 323] width 206 height 31
type input "Zürich"
type input "8004"
click at [272, 364] on input "text" at bounding box center [425, 364] width 665 height 31
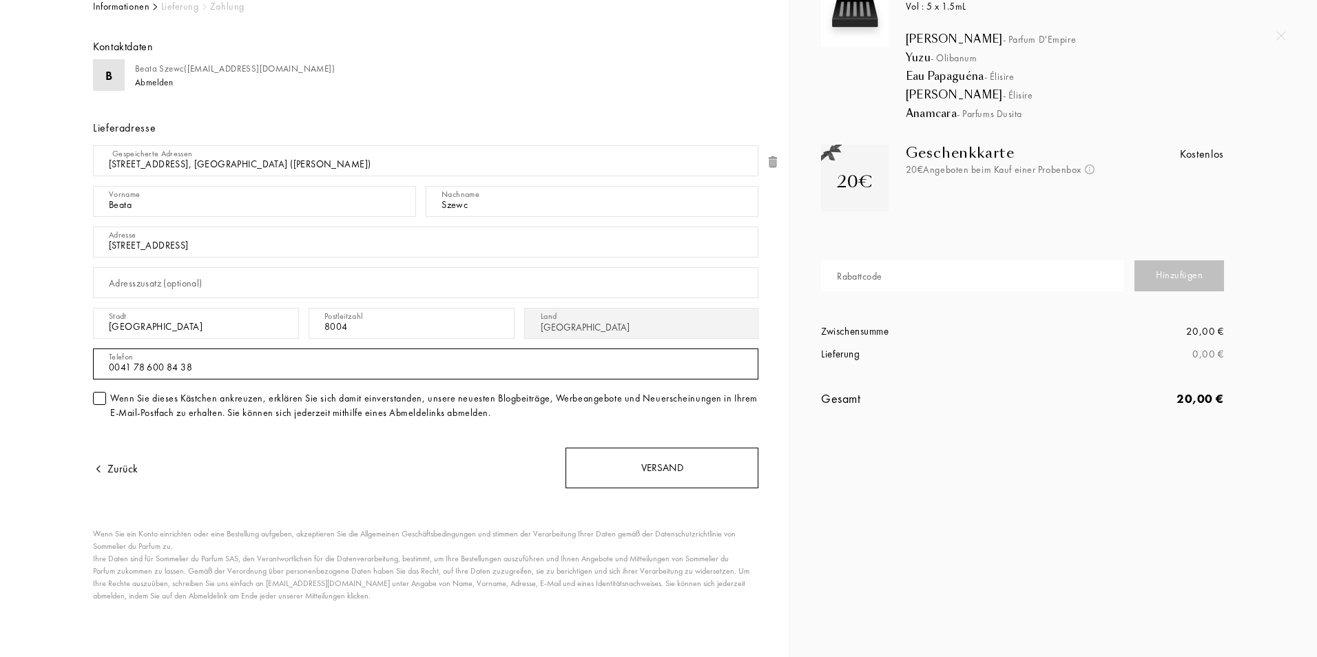
type input "0041 78 600 84 38"
click at [665, 469] on div "Versand" at bounding box center [662, 468] width 193 height 41
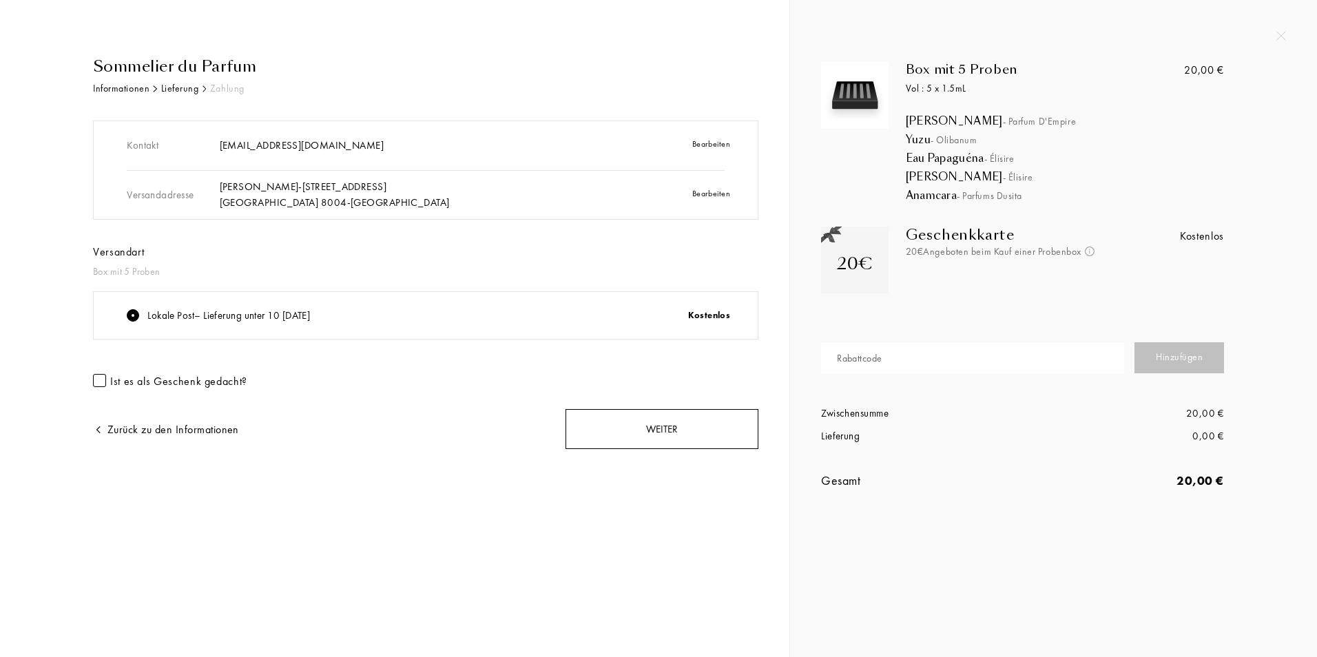
click at [672, 433] on div "Weiter" at bounding box center [662, 429] width 193 height 41
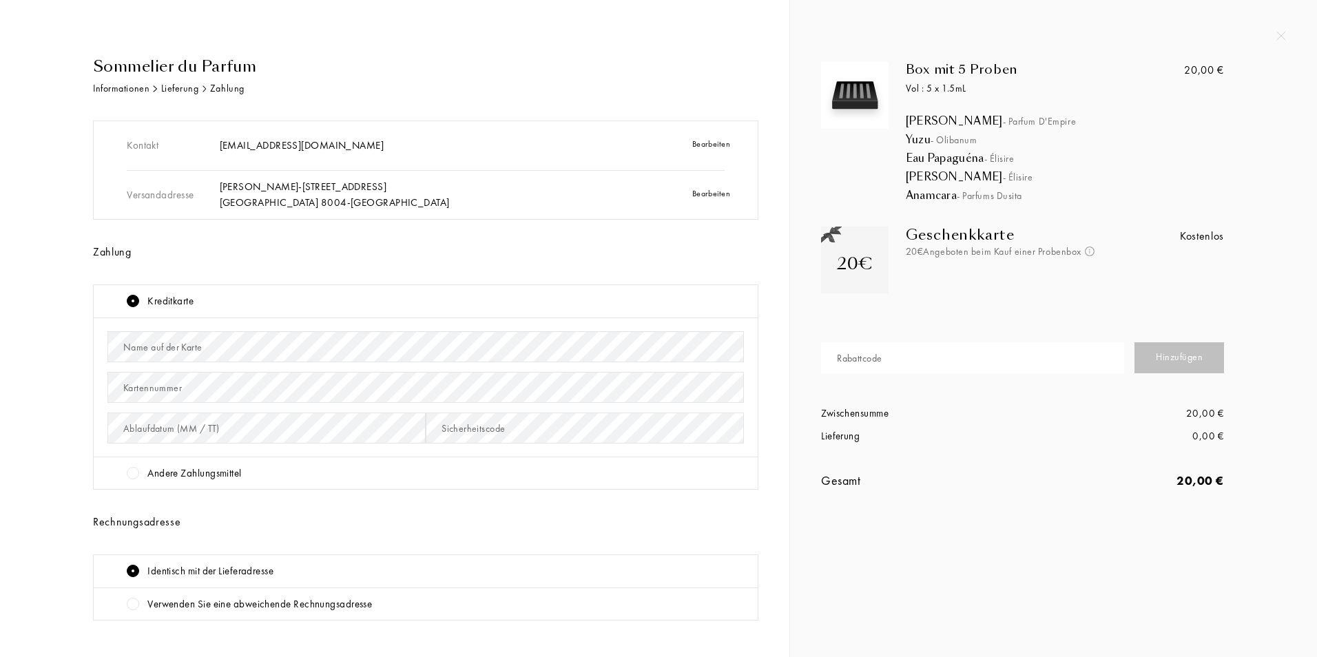
click at [194, 473] on div "Andere Zahlungsmittel" at bounding box center [194, 474] width 94 height 16
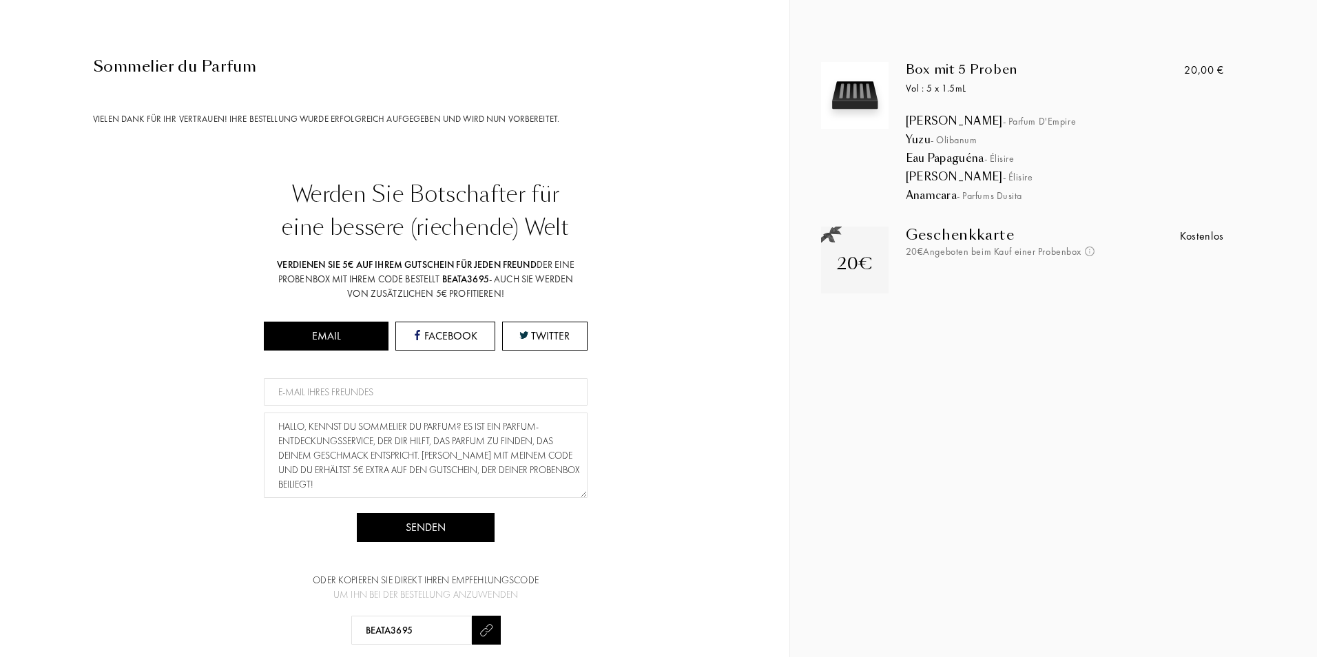
drag, startPoint x: 906, startPoint y: 121, endPoint x: 1045, endPoint y: 123, distance: 139.2
click at [1045, 123] on div "Iskander - Parfum d'Empire" at bounding box center [1082, 121] width 352 height 14
copy div "Iskander - Parfum d'Empire"
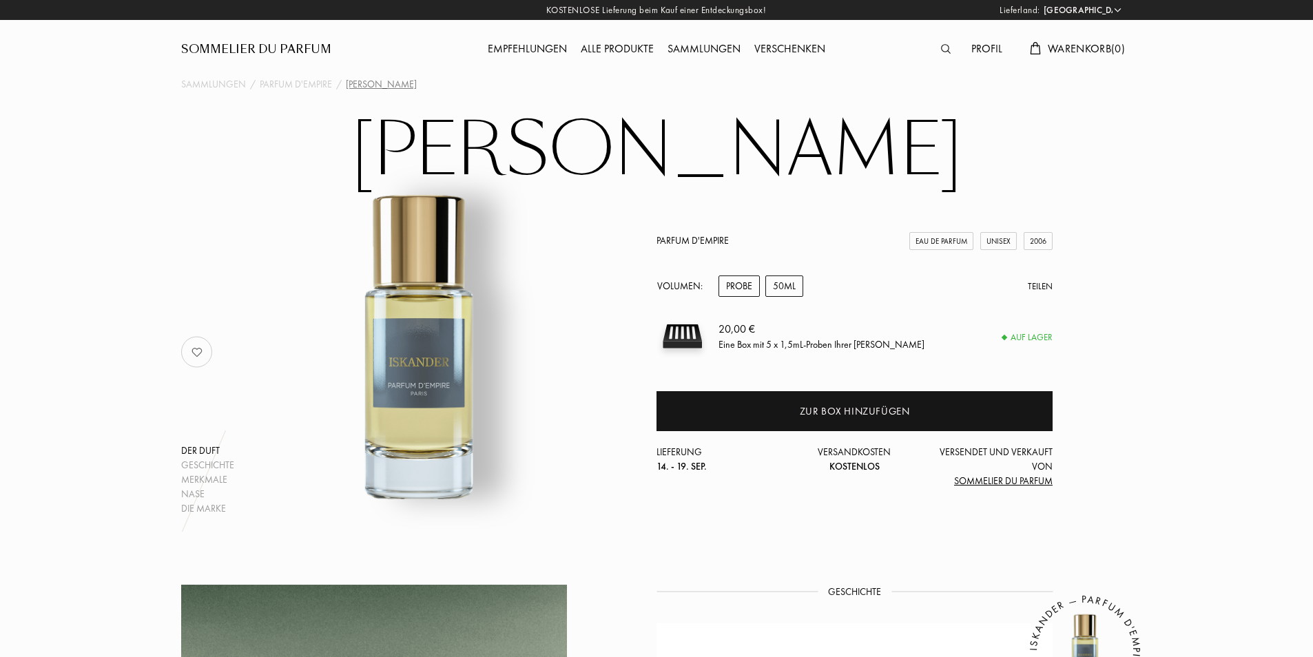
click at [787, 288] on div "50mL" at bounding box center [784, 286] width 38 height 21
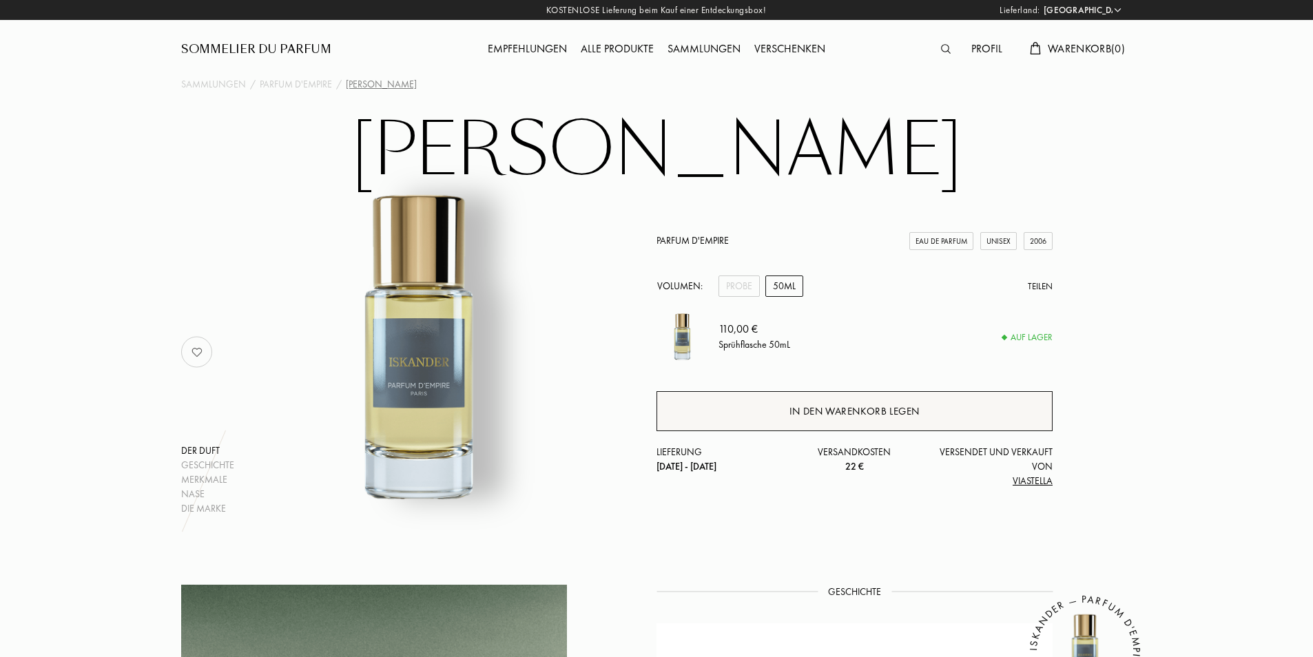
click at [867, 415] on div "In den Warenkorb legen" at bounding box center [854, 412] width 130 height 16
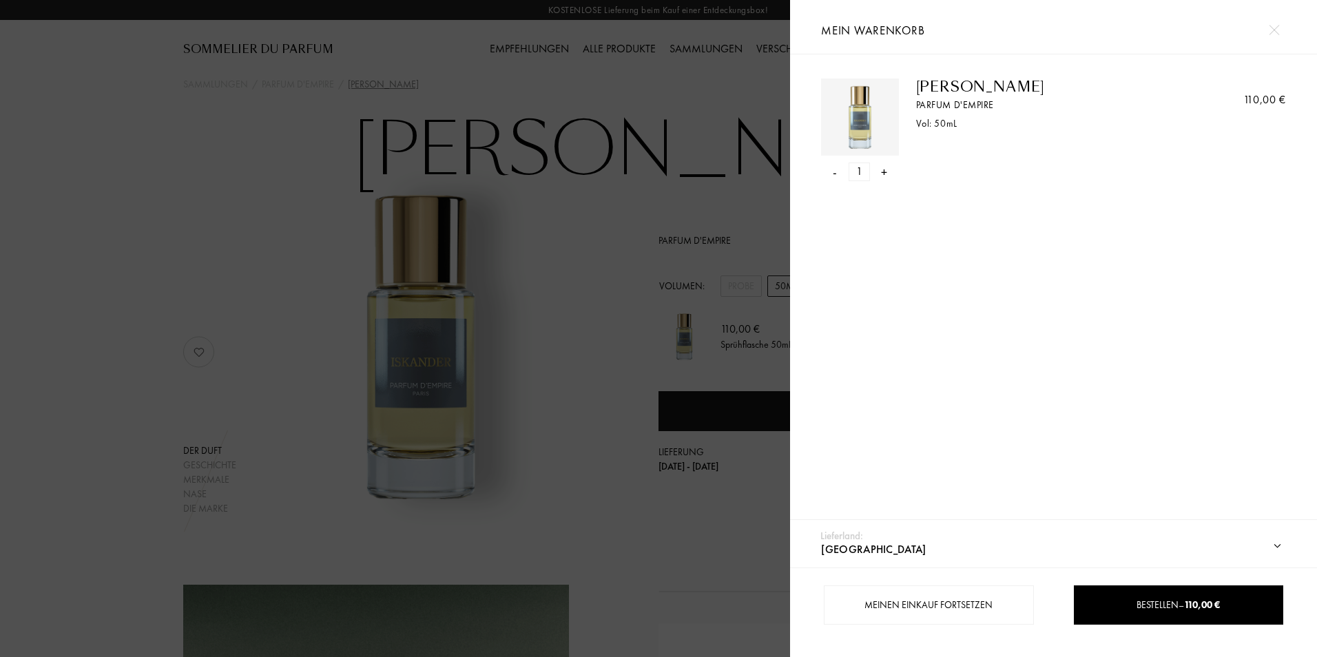
click at [612, 330] on div at bounding box center [395, 328] width 790 height 657
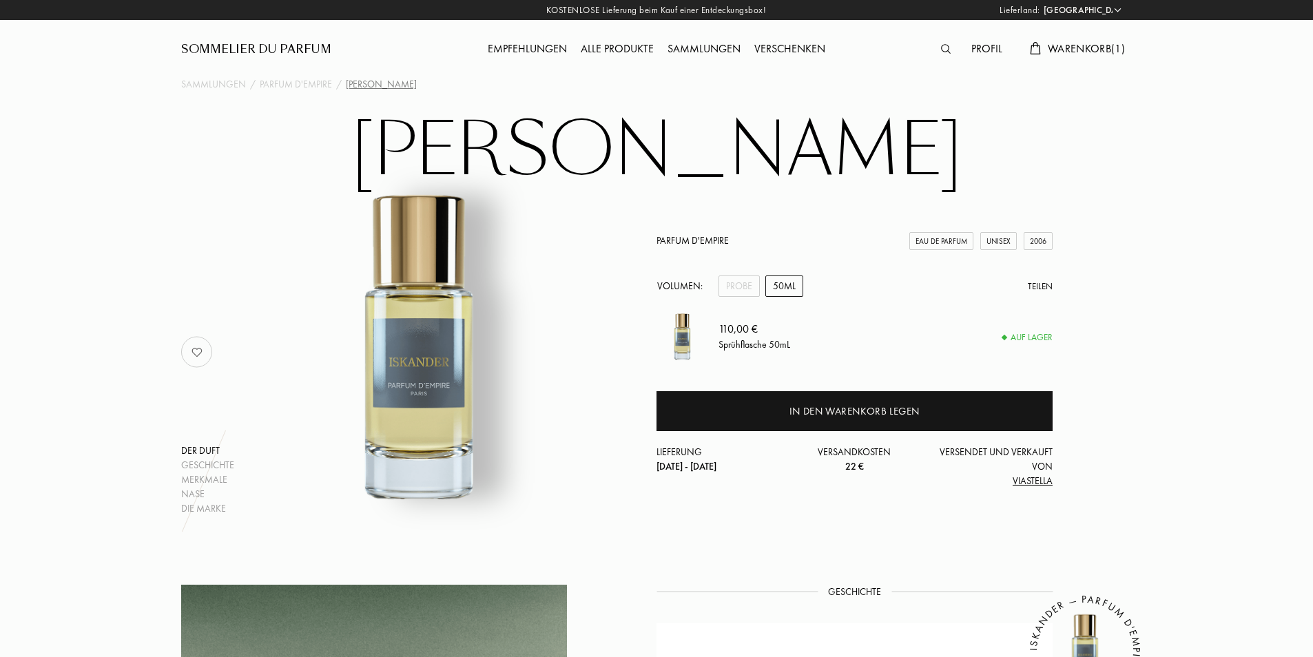
click at [1113, 9] on select "Afghanistan Ägypten Albanien Algerien Amerikanische Jungferninseln Andorra Ango…" at bounding box center [1081, 10] width 83 height 14
select select "PL"
click at [1040, 3] on select "Afghanistan Ägypten Albanien Algerien Amerikanische Jungferninseln Andorra Ango…" at bounding box center [1081, 10] width 83 height 14
select select "PL"
click at [783, 284] on div "50mL" at bounding box center [784, 286] width 38 height 21
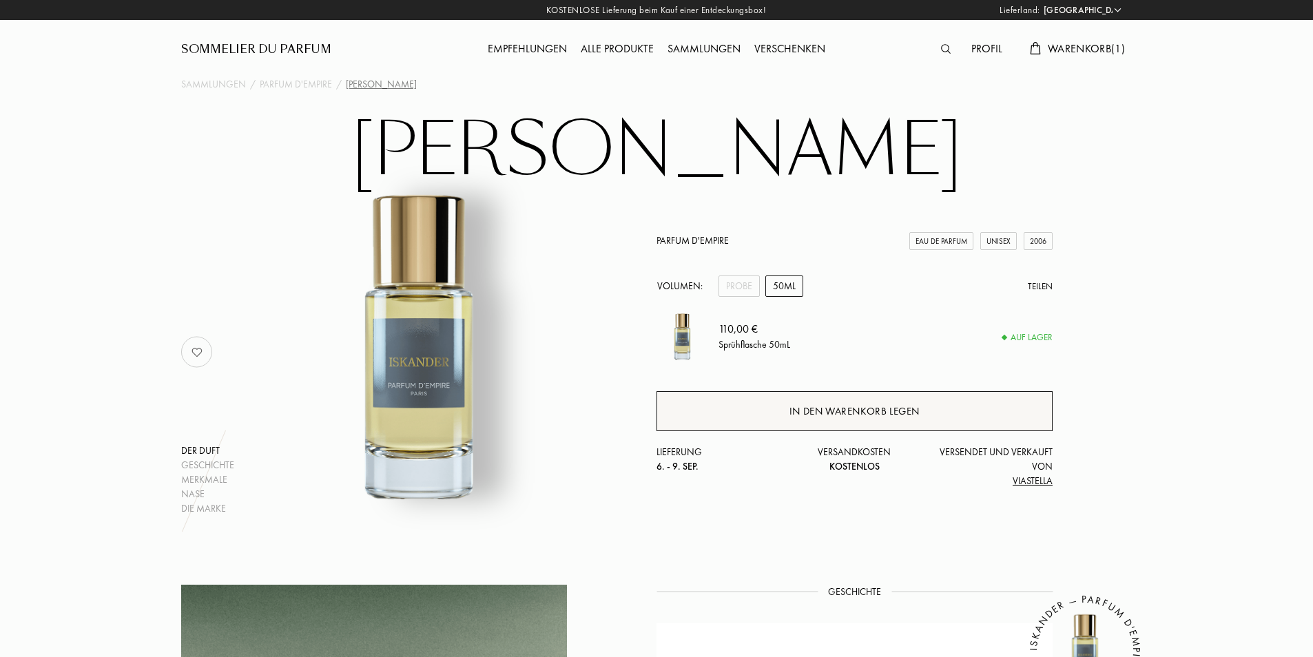
click at [873, 409] on div "In den Warenkorb legen" at bounding box center [854, 412] width 130 height 16
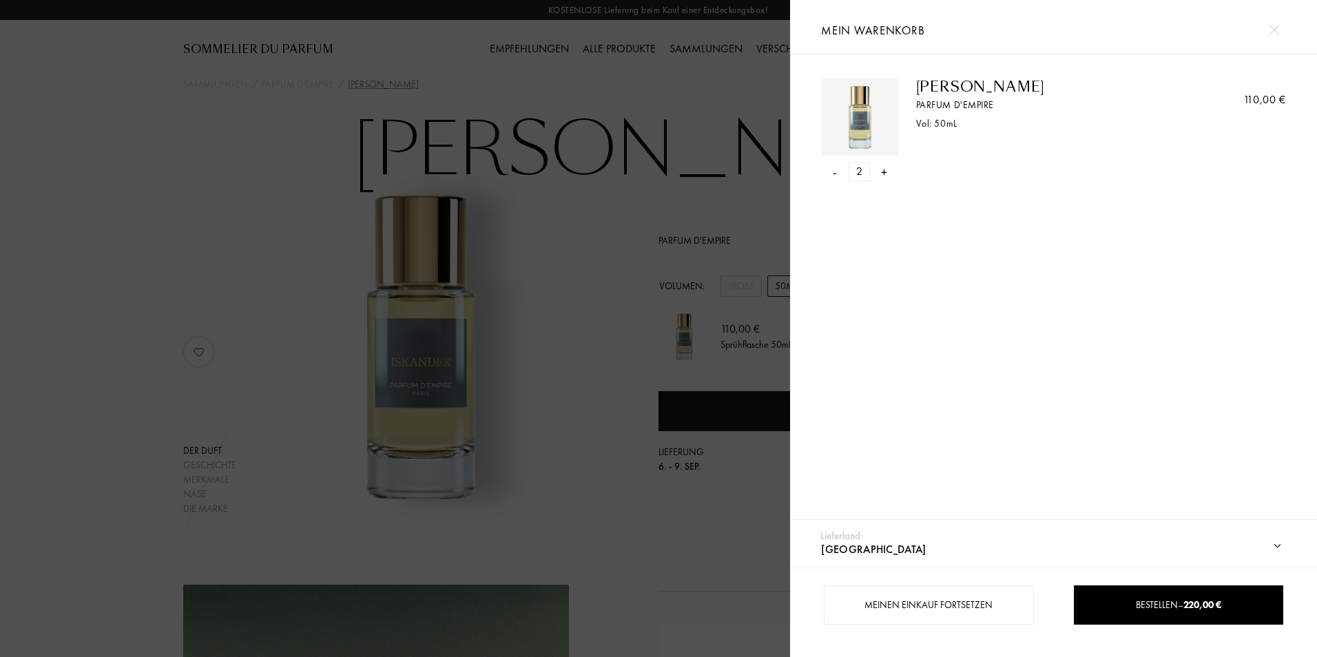
click at [1274, 30] on img at bounding box center [1274, 30] width 10 height 10
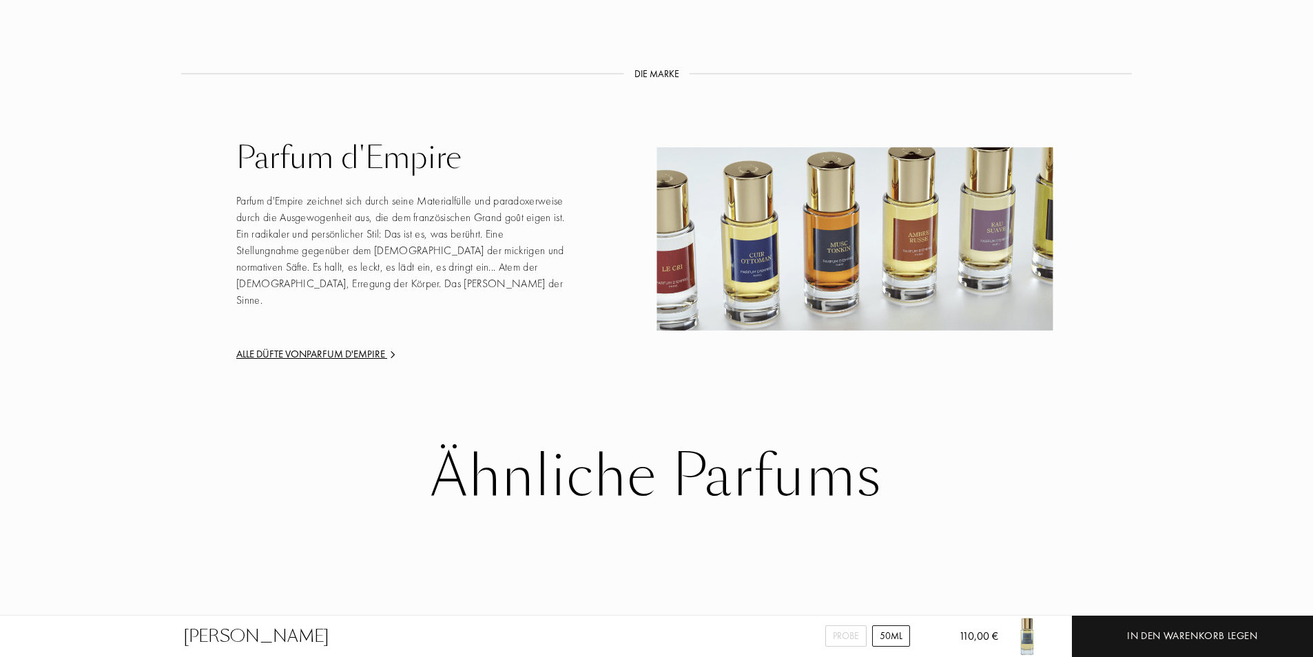
scroll to position [1904, 0]
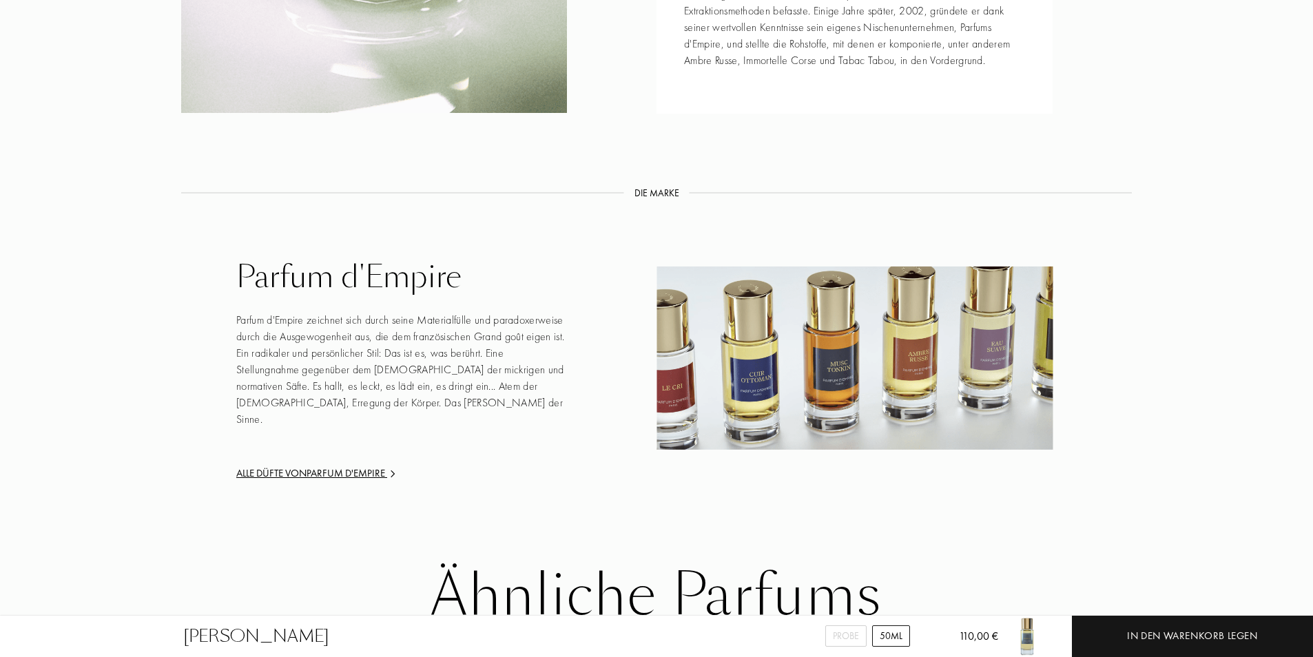
click at [321, 466] on div "Alle Düfte von Parfum d'Empire" at bounding box center [401, 474] width 331 height 16
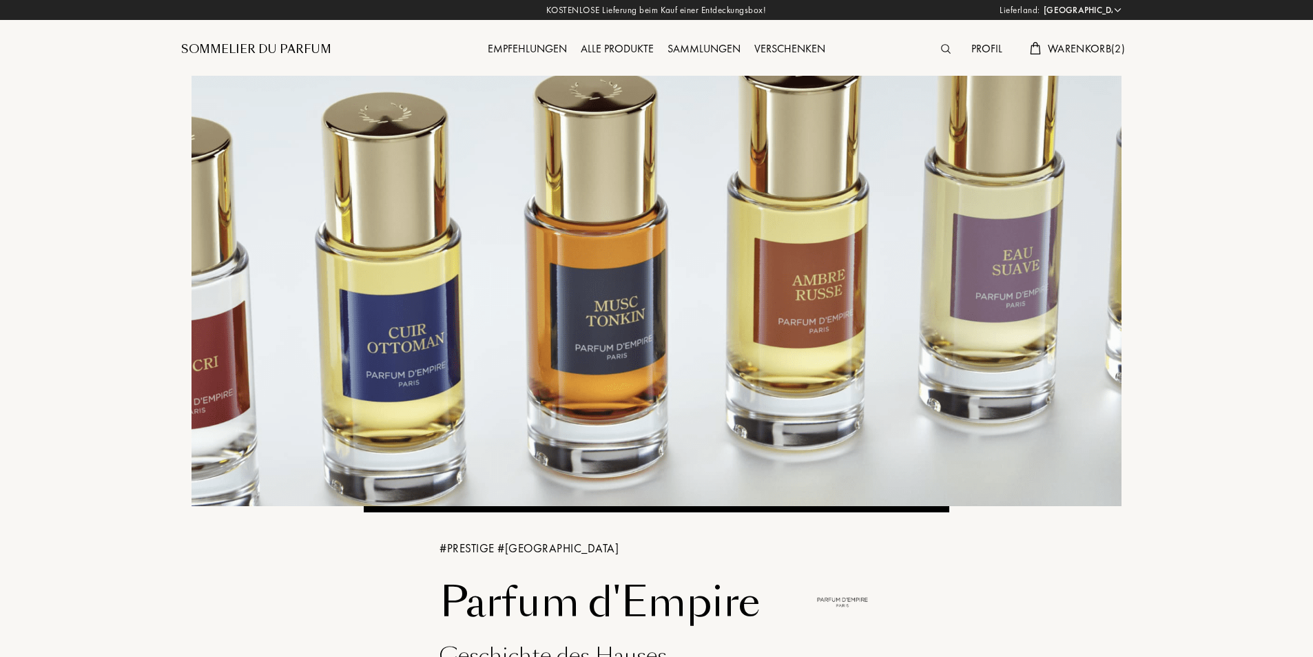
select select "PL"
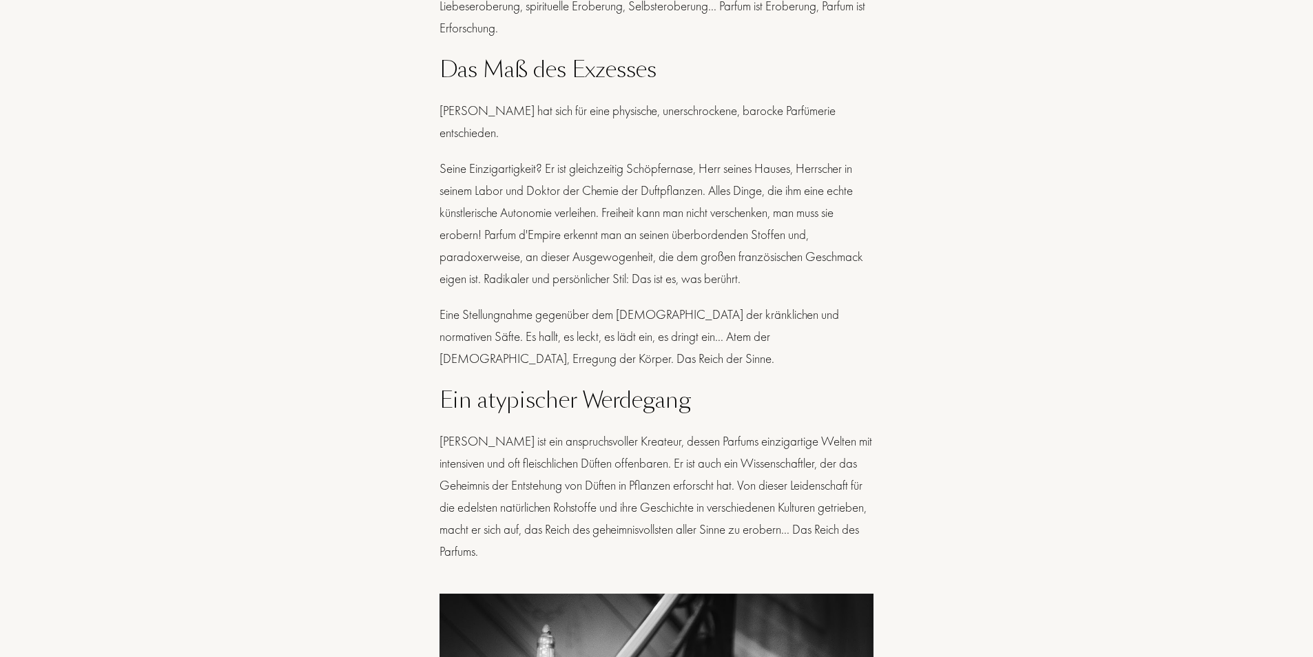
scroll to position [1263, 0]
